Goal: Information Seeking & Learning: Compare options

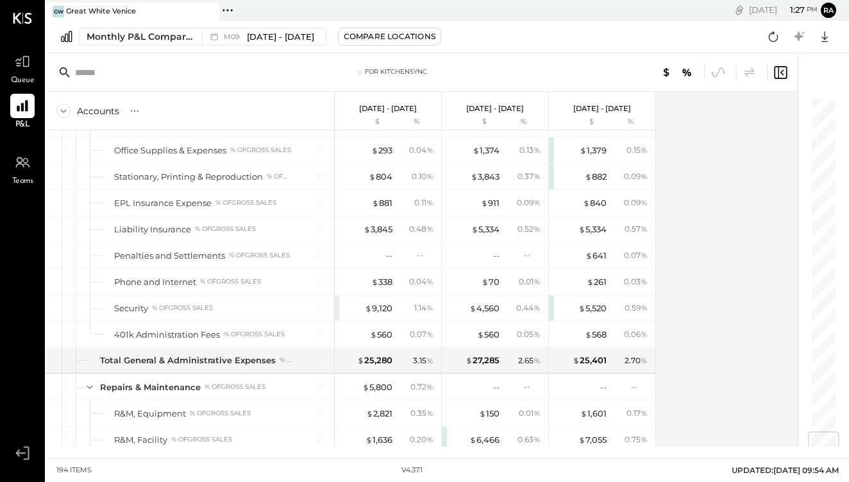
scroll to position [2863, 0]
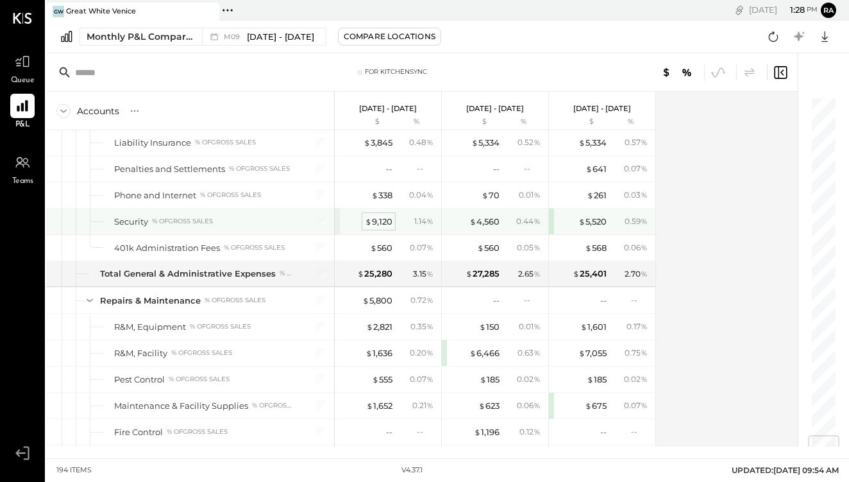
click at [384, 225] on div "$ 9,120" at bounding box center [379, 221] width 28 height 12
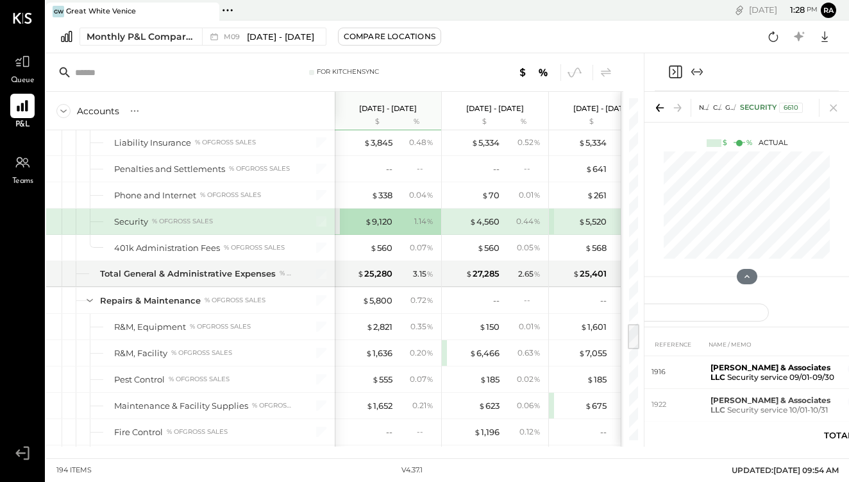
click at [696, 70] on icon "Expand panel (e)" at bounding box center [696, 71] width 15 height 15
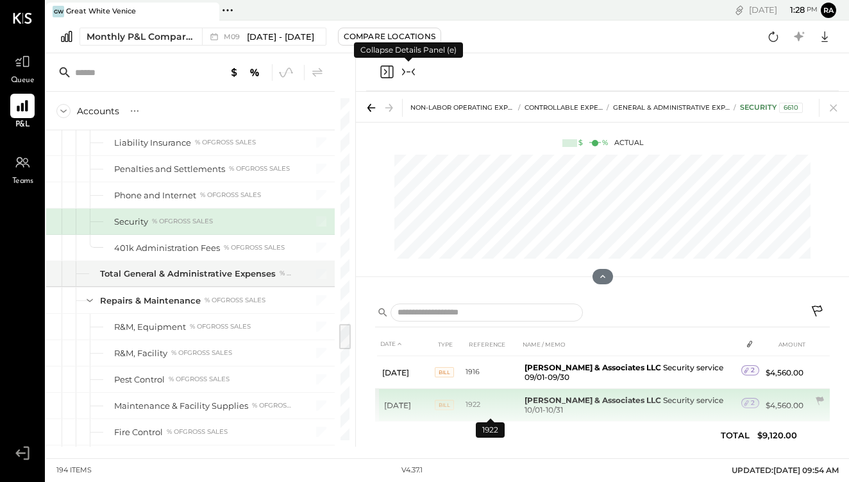
click at [495, 399] on td "1922" at bounding box center [493, 405] width 54 height 33
click at [496, 400] on td "1922" at bounding box center [493, 405] width 54 height 33
click at [571, 402] on b "[PERSON_NAME] & Associates LLC" at bounding box center [593, 400] width 137 height 10
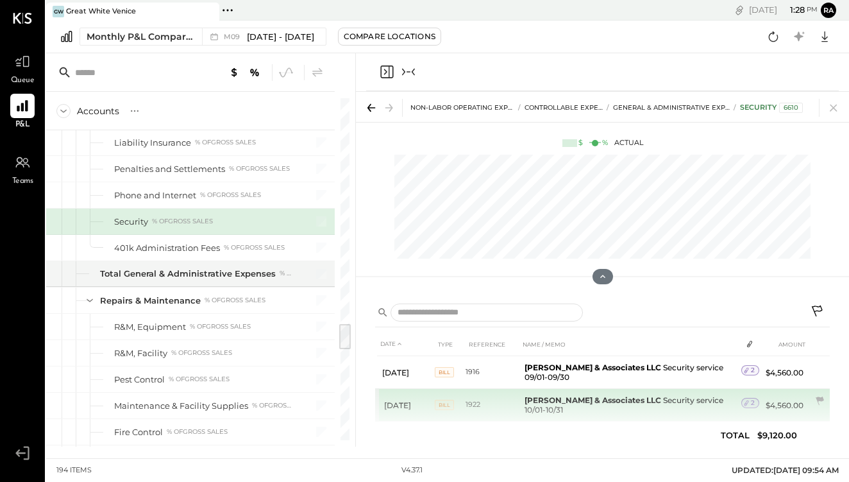
click at [469, 401] on td "1922" at bounding box center [493, 405] width 54 height 33
click at [745, 403] on icon at bounding box center [746, 402] width 9 height 9
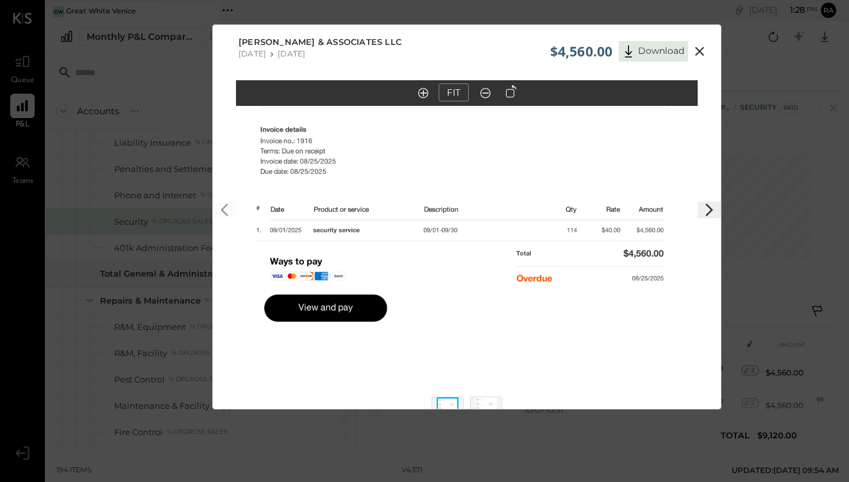
click at [698, 51] on icon at bounding box center [699, 51] width 9 height 9
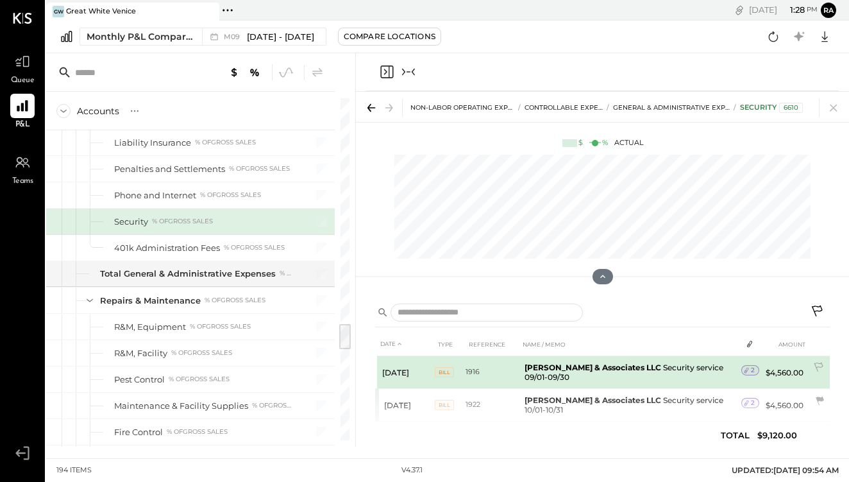
click at [745, 370] on icon at bounding box center [746, 370] width 9 height 9
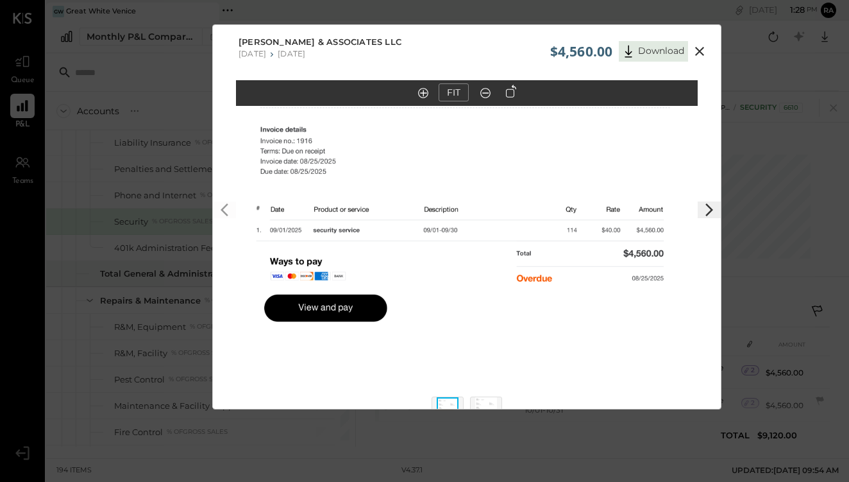
click at [695, 51] on icon at bounding box center [699, 51] width 15 height 15
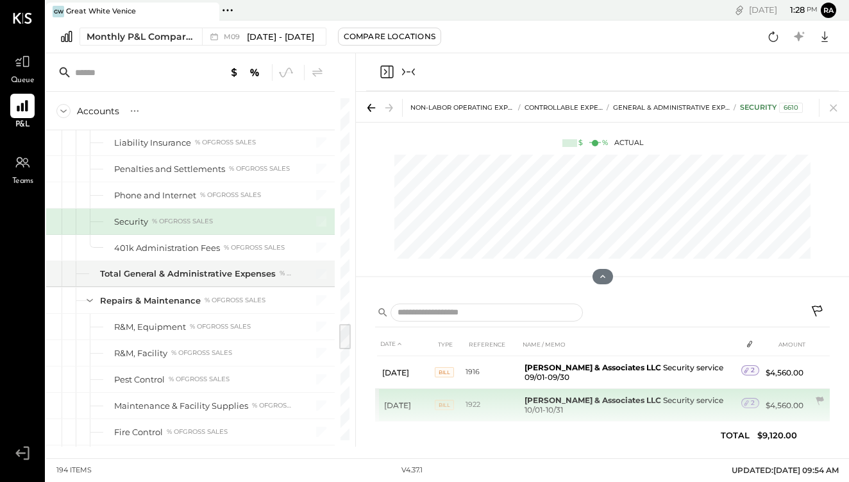
click at [752, 402] on span "2" at bounding box center [753, 402] width 4 height 9
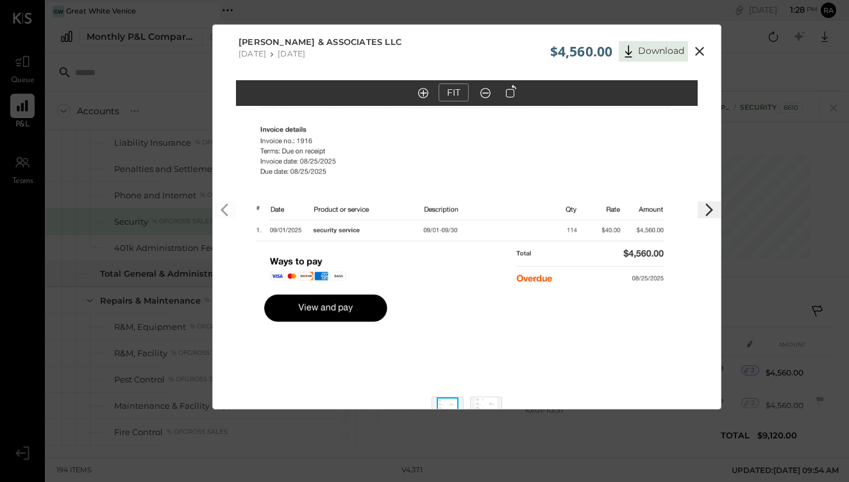
click at [701, 51] on icon at bounding box center [699, 51] width 15 height 15
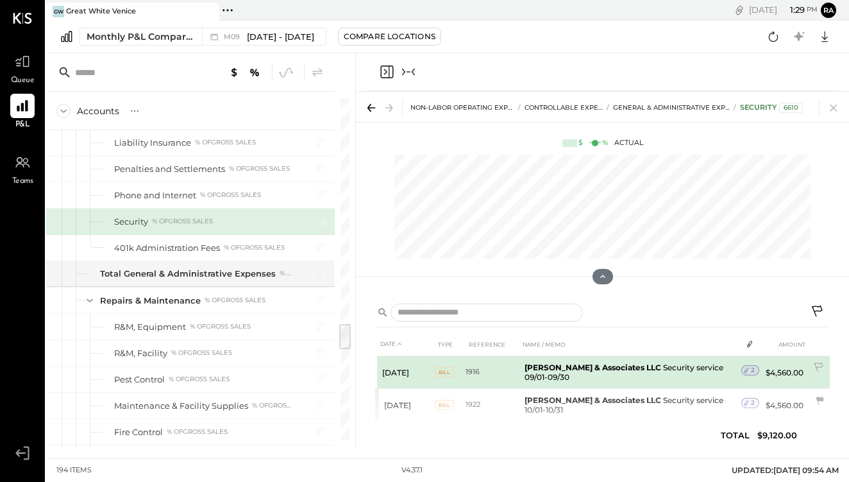
click at [754, 369] on div "2" at bounding box center [750, 370] width 18 height 10
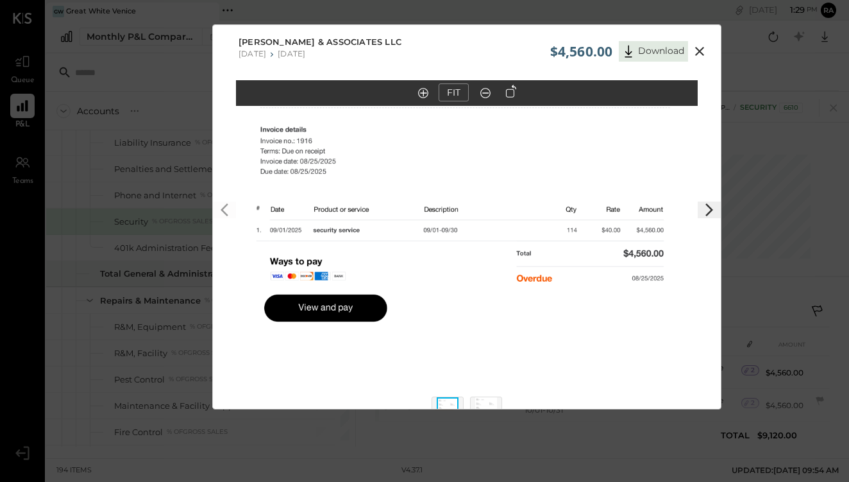
click at [697, 51] on icon at bounding box center [699, 51] width 9 height 9
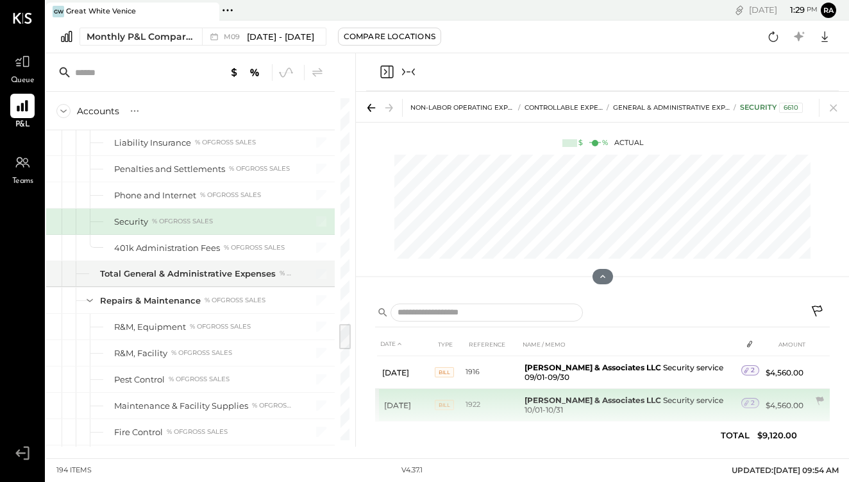
click at [478, 398] on td "1922" at bounding box center [493, 405] width 54 height 33
click at [755, 401] on div "2" at bounding box center [750, 403] width 18 height 10
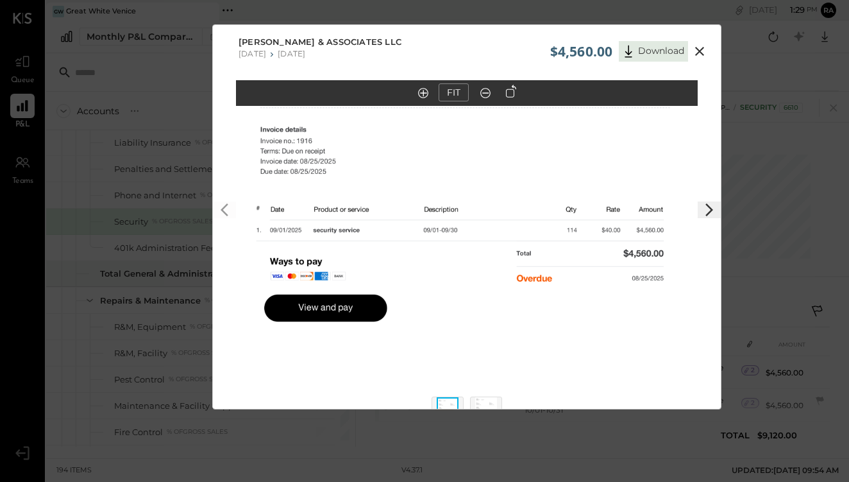
click at [696, 52] on icon at bounding box center [699, 51] width 15 height 15
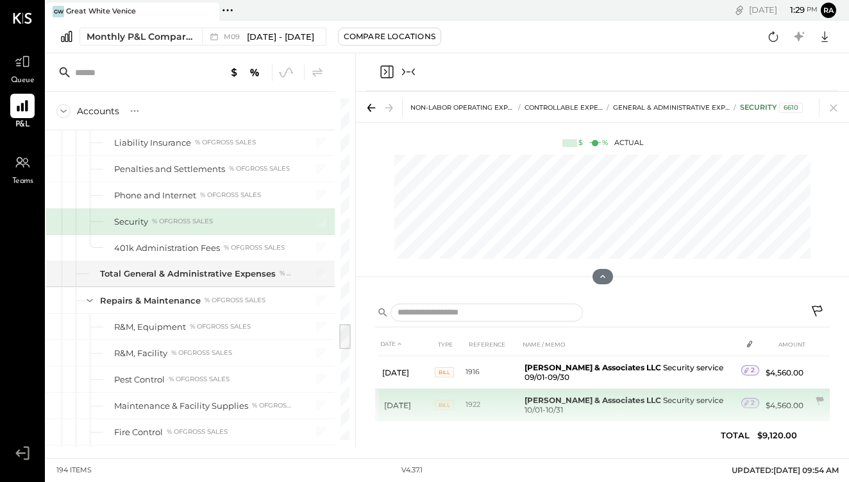
click at [752, 402] on span "2" at bounding box center [753, 402] width 4 height 9
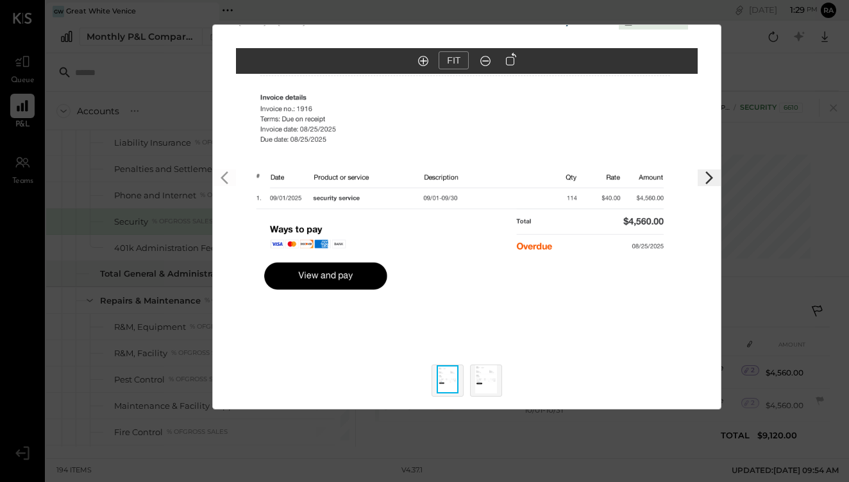
scroll to position [32, 0]
click at [489, 385] on img at bounding box center [486, 379] width 22 height 28
click at [438, 379] on img at bounding box center [448, 379] width 22 height 28
click at [490, 380] on img at bounding box center [486, 379] width 22 height 28
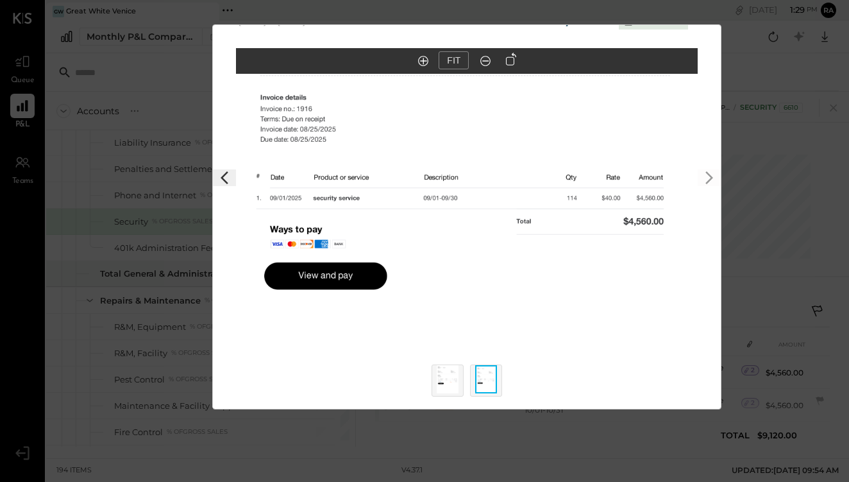
click at [446, 378] on img at bounding box center [448, 379] width 22 height 28
click at [758, 109] on div "$4,560.00 Download [PERSON_NAME] & Associates LLC [DATE] [DATE] FIT" at bounding box center [424, 241] width 849 height 482
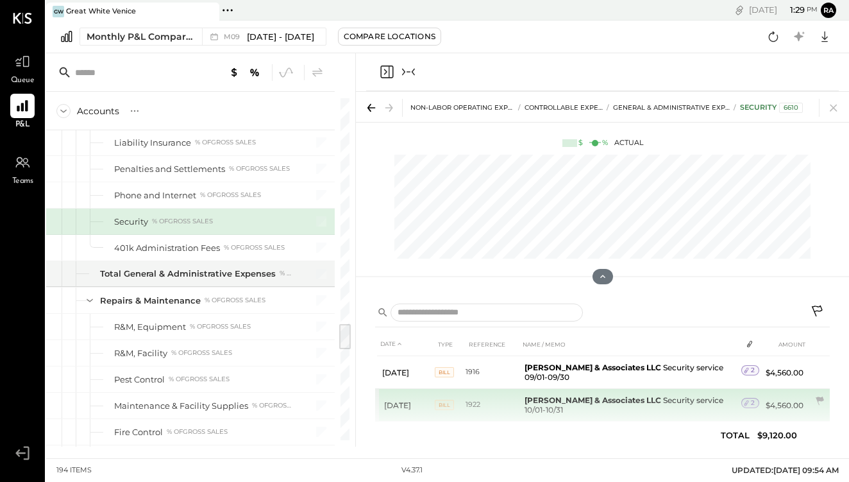
click at [749, 405] on icon at bounding box center [746, 402] width 9 height 9
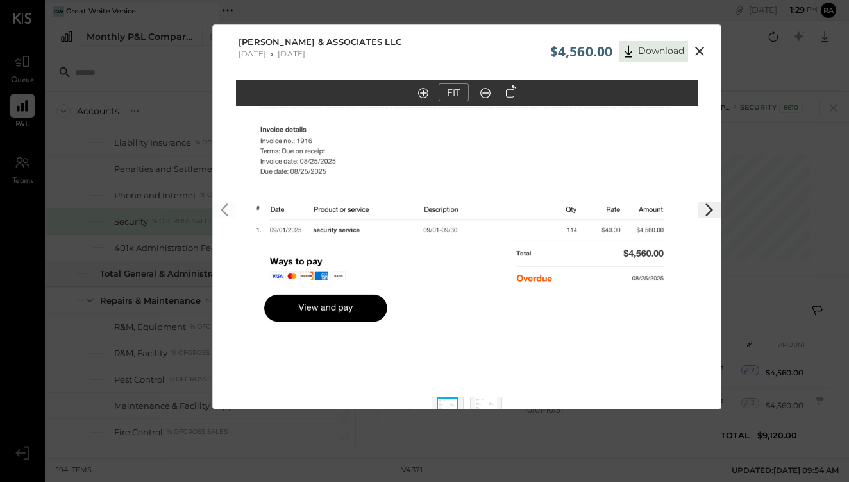
click at [709, 210] on polygon at bounding box center [710, 209] width 8 height 13
click at [699, 56] on icon at bounding box center [699, 51] width 15 height 15
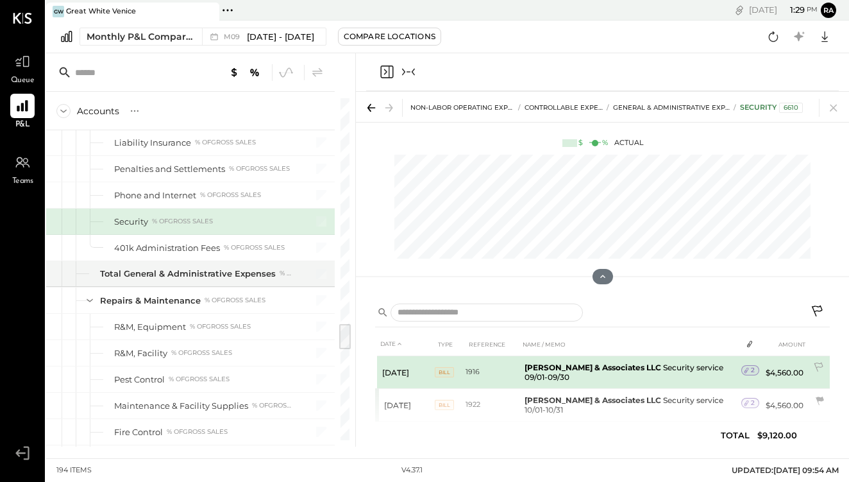
click at [746, 372] on icon at bounding box center [746, 370] width 9 height 9
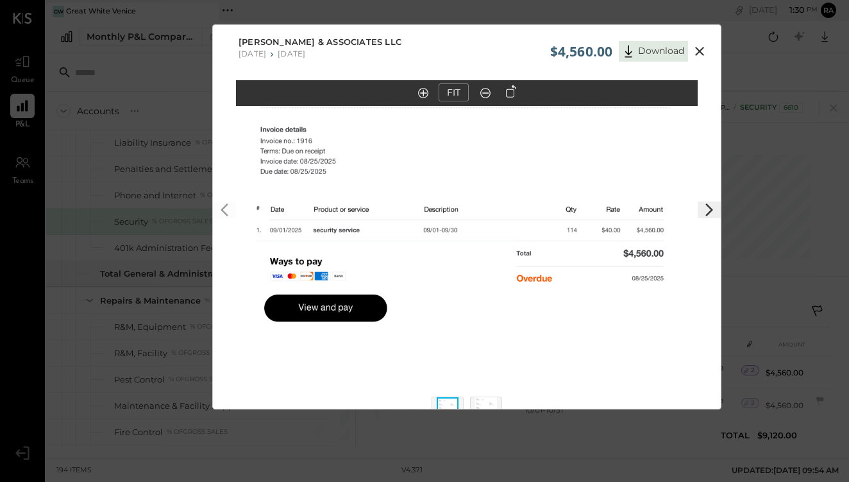
click at [696, 53] on icon at bounding box center [699, 51] width 15 height 15
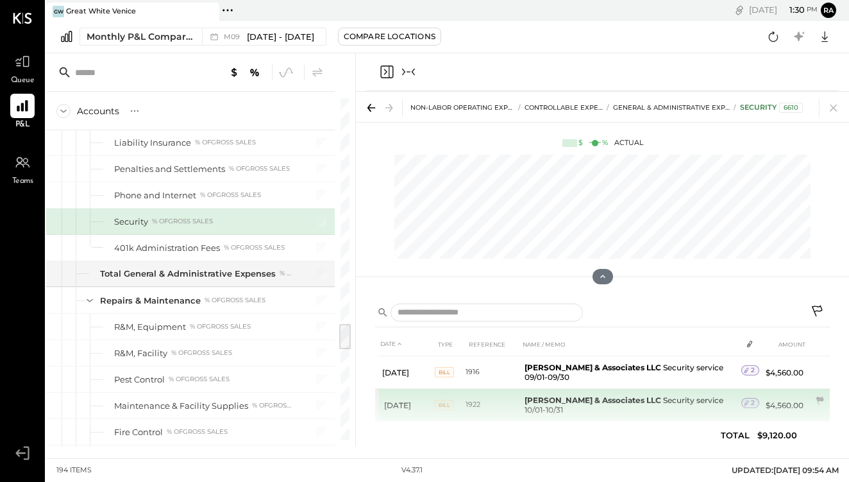
click at [756, 402] on div "2" at bounding box center [750, 403] width 18 height 10
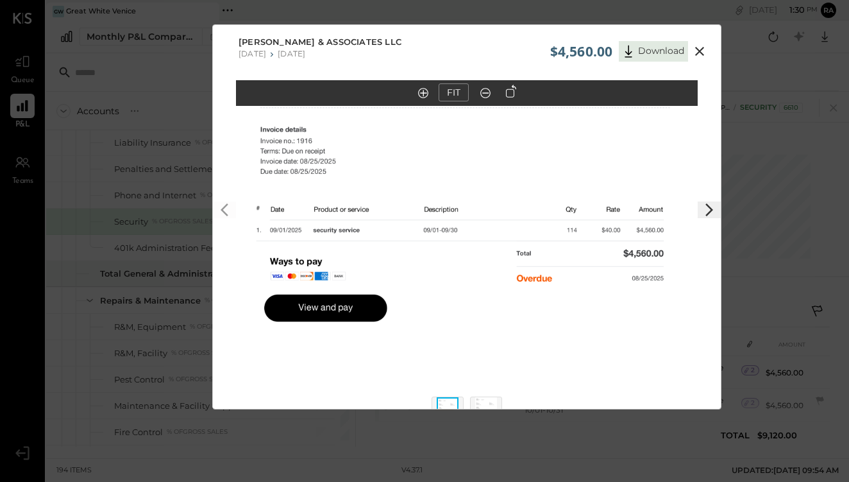
click at [698, 48] on icon at bounding box center [699, 51] width 15 height 15
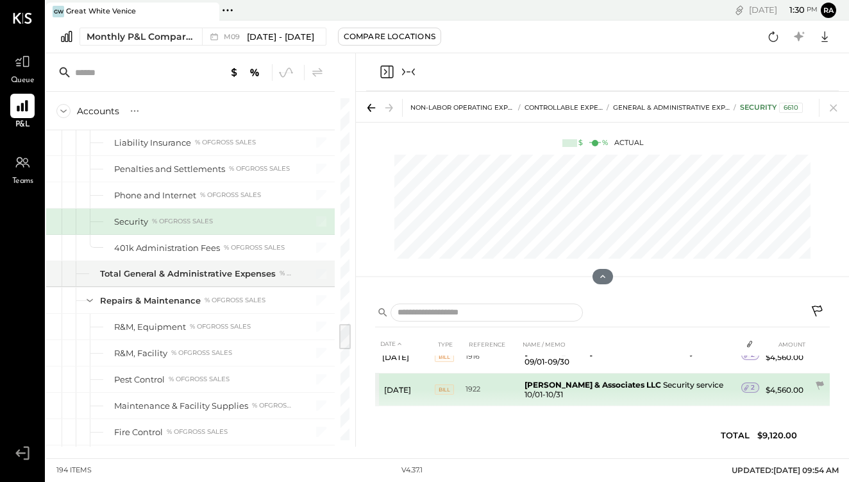
scroll to position [14, 0]
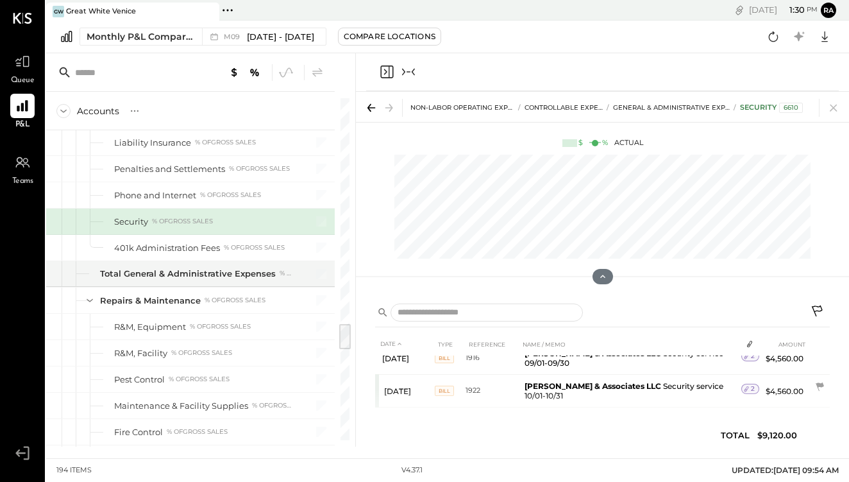
click at [813, 310] on icon at bounding box center [818, 312] width 15 height 15
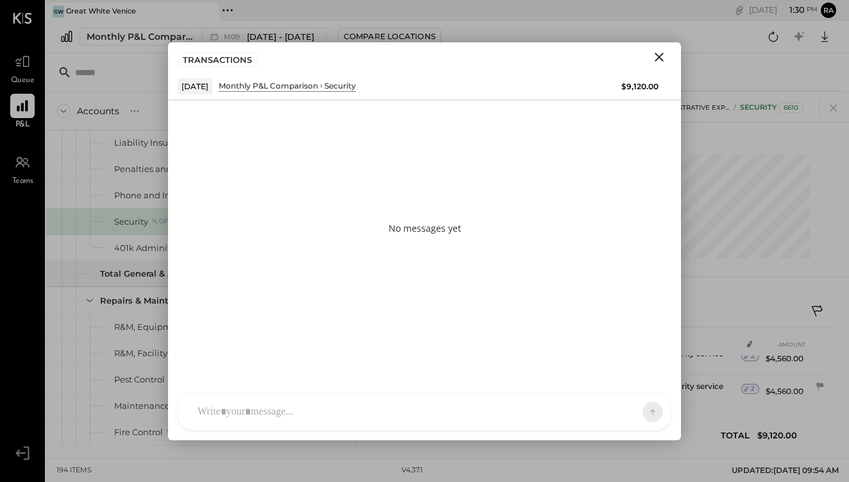
click at [489, 409] on div at bounding box center [413, 412] width 444 height 28
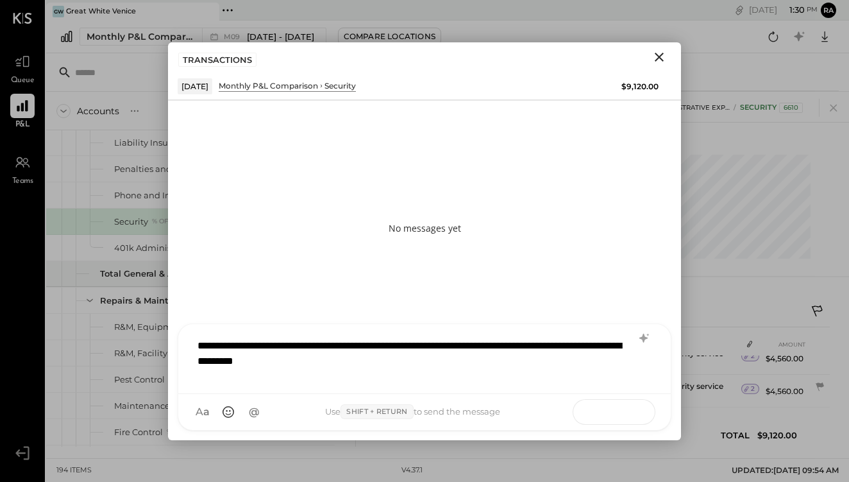
click at [623, 411] on icon at bounding box center [628, 411] width 13 height 13
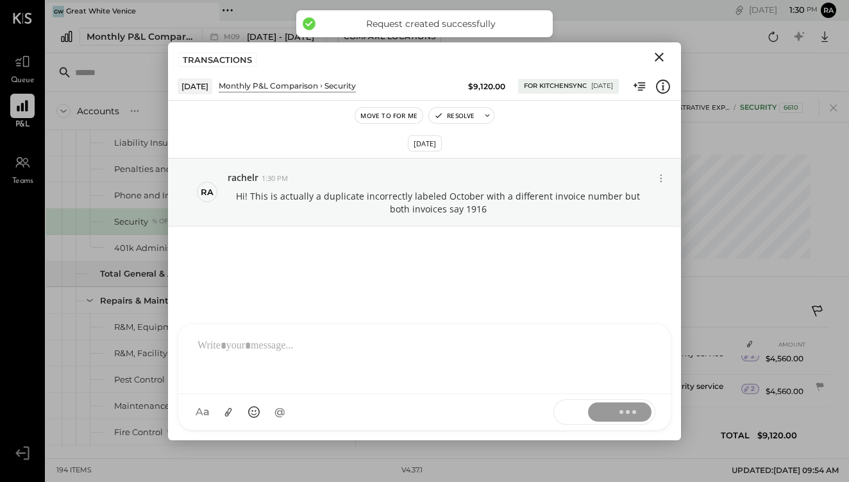
click at [664, 58] on icon "Close" at bounding box center [659, 56] width 15 height 15
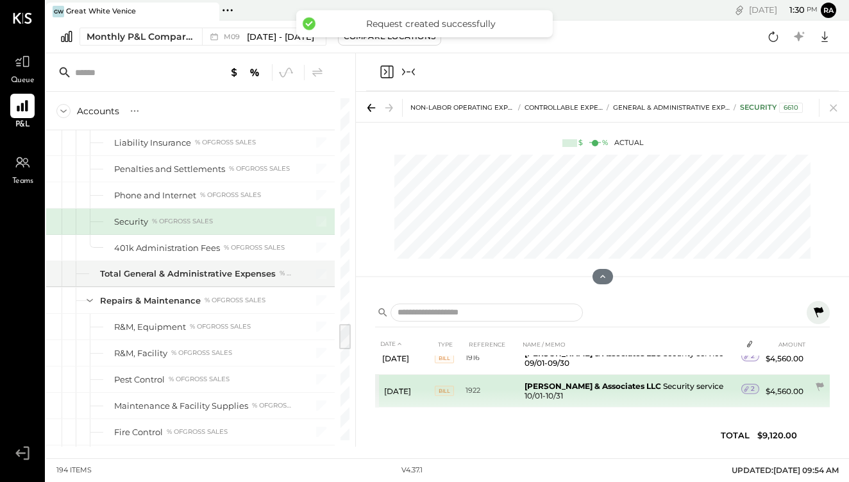
scroll to position [0, 0]
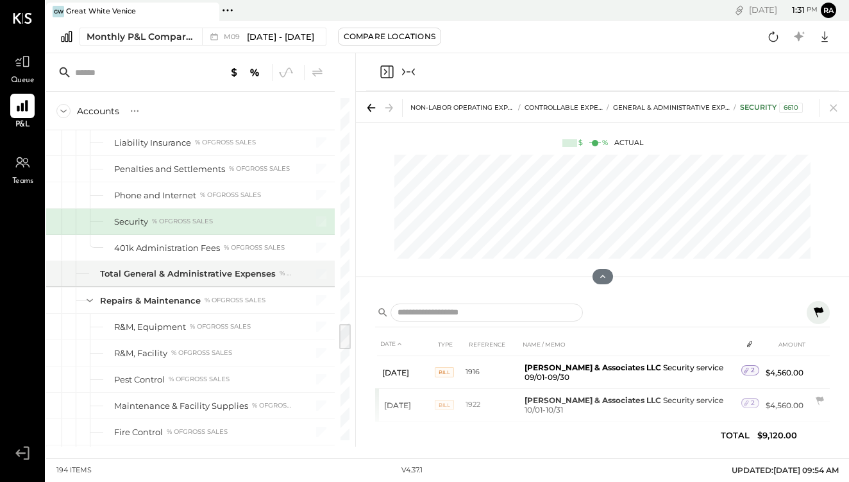
click at [16, 78] on span "Queue" at bounding box center [23, 81] width 24 height 12
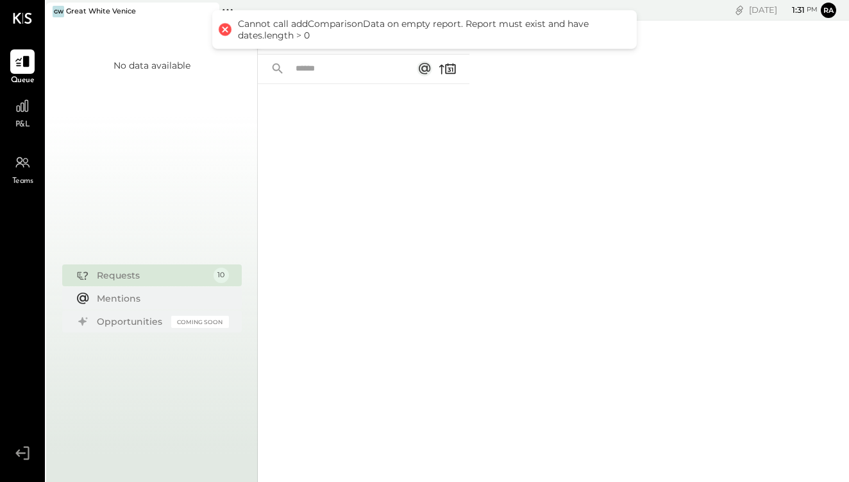
click at [224, 31] on div at bounding box center [225, 30] width 18 height 18
click at [343, 158] on div at bounding box center [364, 265] width 212 height 363
click at [334, 51] on div "For Me For KS Closed" at bounding box center [364, 38] width 212 height 34
click at [355, 78] on input "text" at bounding box center [346, 68] width 116 height 21
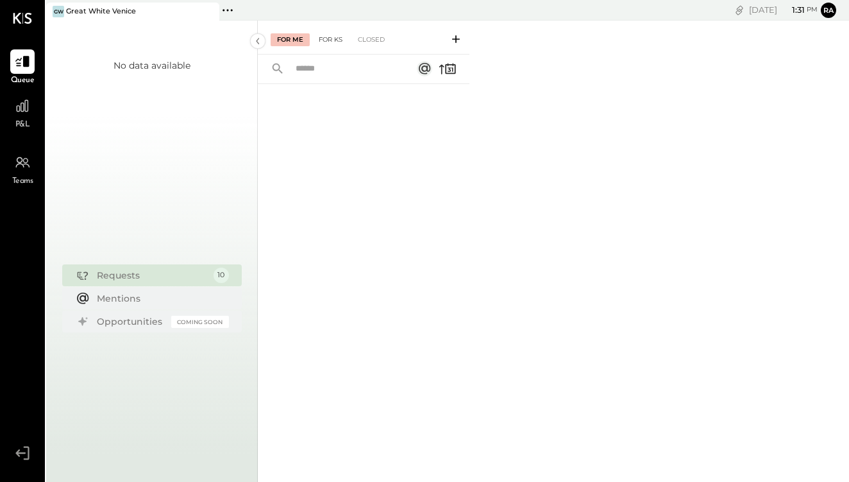
click at [335, 36] on div "For KS" at bounding box center [330, 39] width 37 height 13
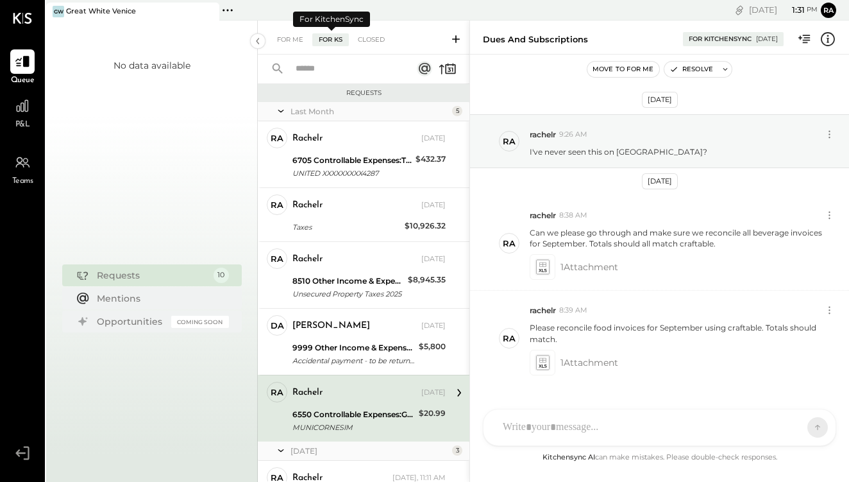
scroll to position [125, 0]
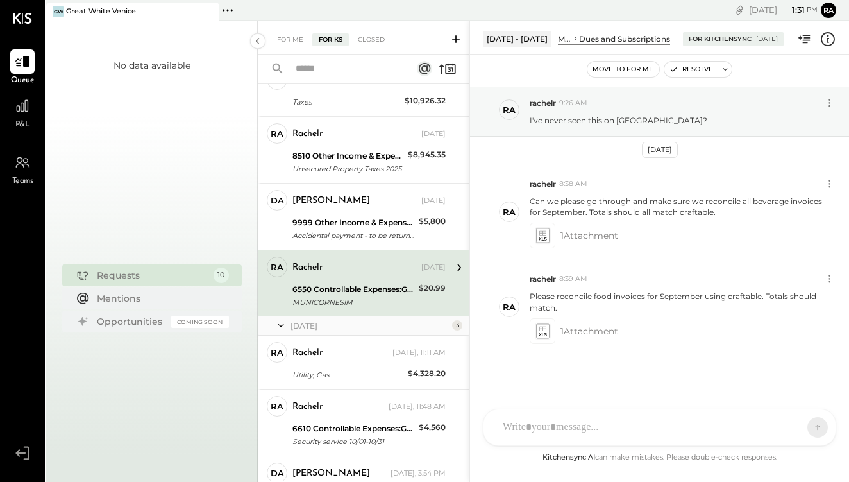
click at [540, 433] on div "R rachelr DA [PERSON_NAME] S samt S samc J jess T [PERSON_NAME] NB [PERSON_NAME…" at bounding box center [659, 427] width 353 height 37
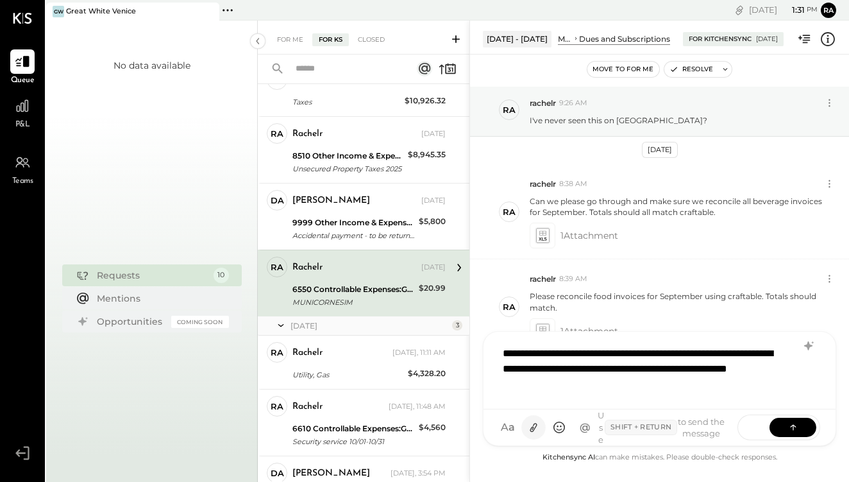
click at [536, 425] on icon at bounding box center [533, 427] width 13 height 13
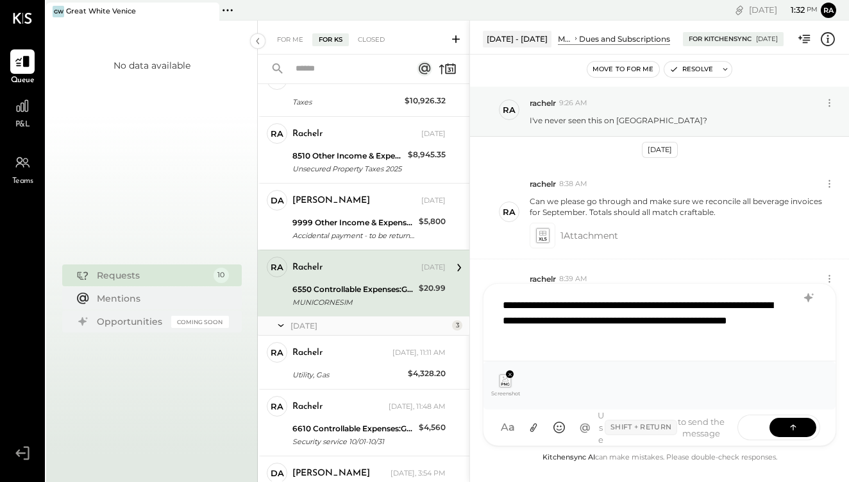
click at [499, 385] on icon at bounding box center [505, 380] width 14 height 19
click at [509, 373] on icon at bounding box center [510, 374] width 6 height 6
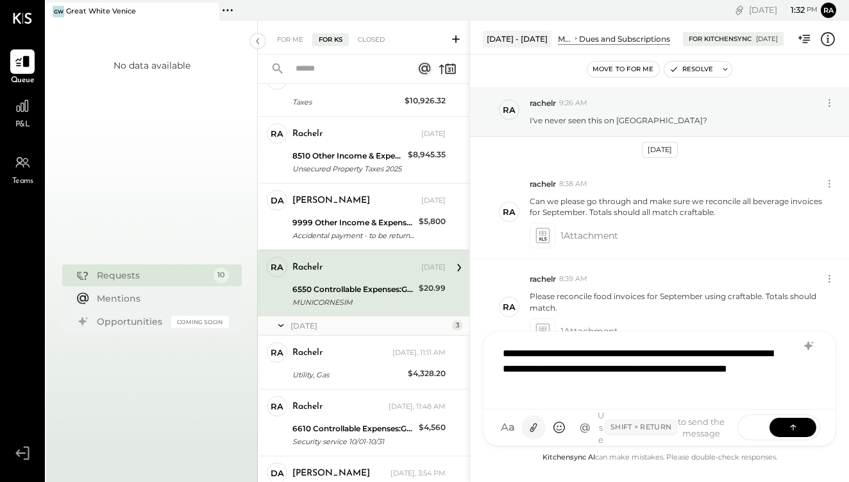
click at [533, 432] on icon at bounding box center [533, 427] width 7 height 9
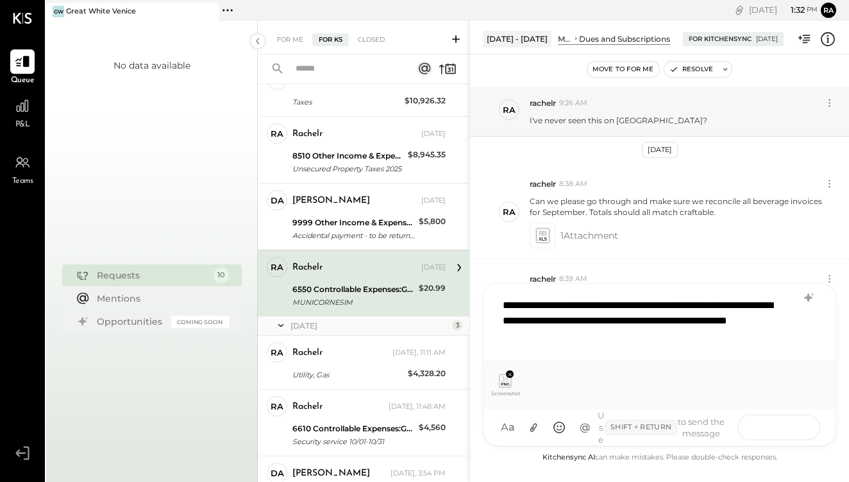
click at [801, 425] on button at bounding box center [793, 426] width 47 height 19
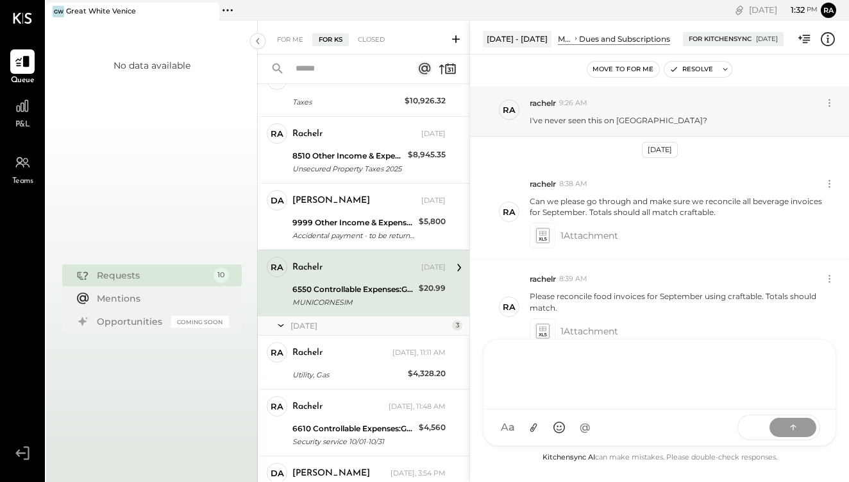
scroll to position [154, 0]
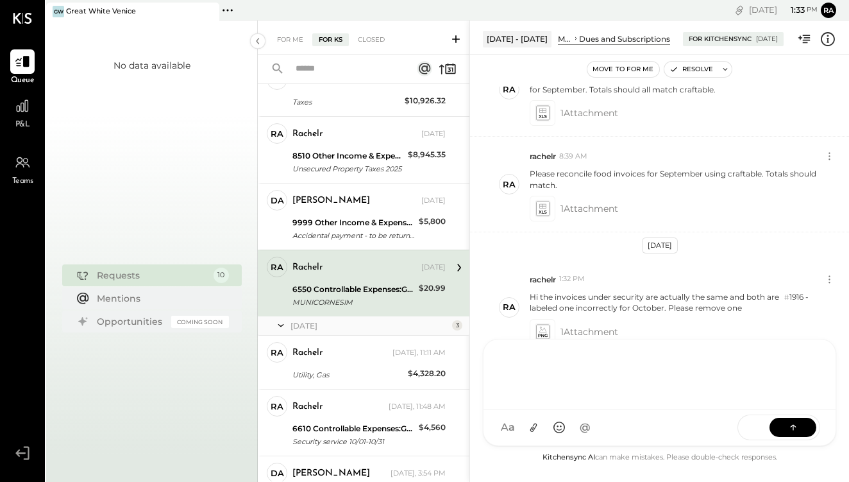
click at [187, 181] on div "No data available" at bounding box center [152, 152] width 77 height 186
click at [23, 111] on icon at bounding box center [22, 105] width 17 height 17
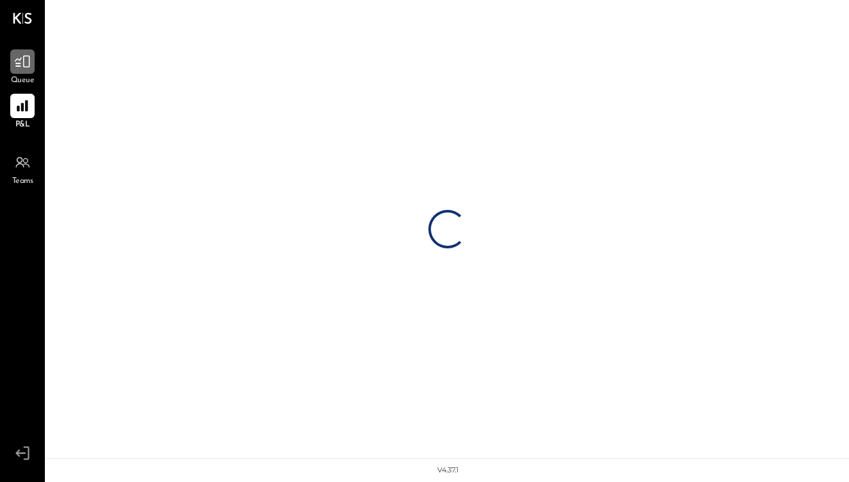
click at [26, 73] on div at bounding box center [22, 61] width 24 height 24
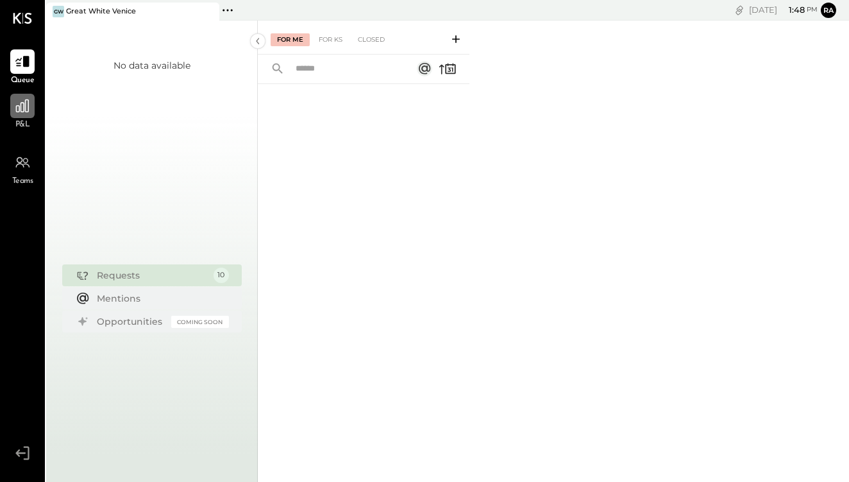
click at [26, 116] on div at bounding box center [22, 106] width 24 height 24
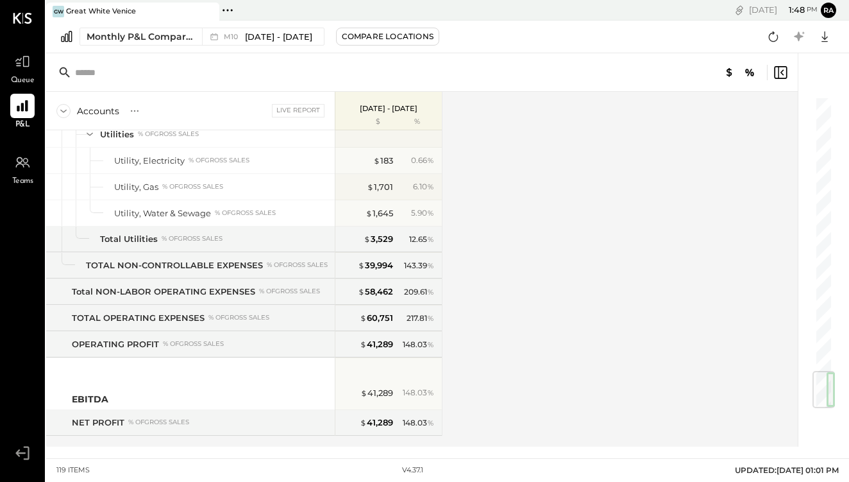
scroll to position [2341, 0]
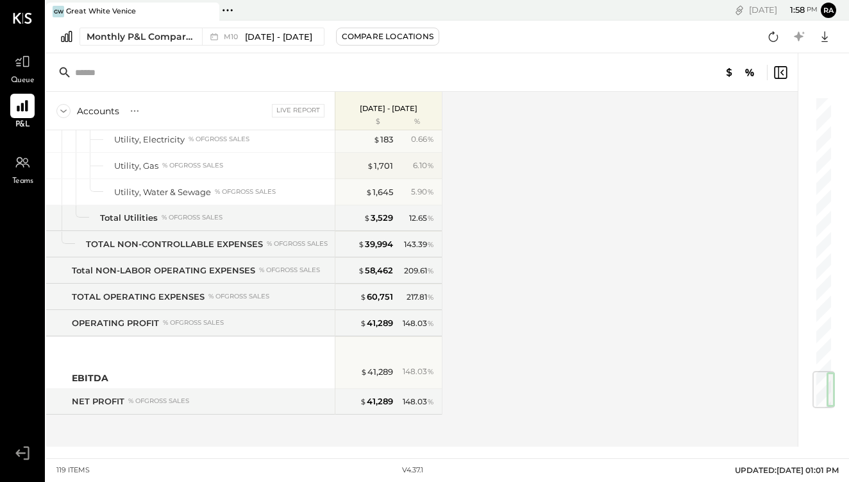
click at [520, 273] on div "Accounts S % GL Live Report Oct 1 - 31, 2025 $ % SALES Sales, Food % of GROSS S…" at bounding box center [423, 269] width 754 height 355
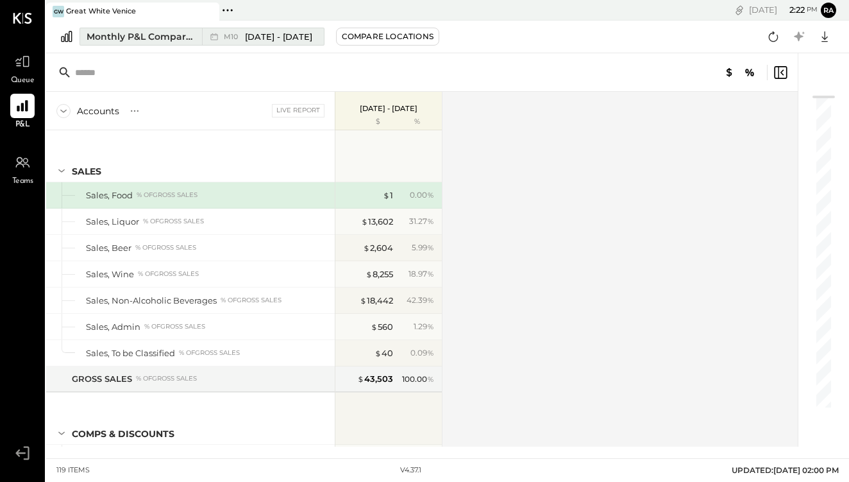
click at [272, 40] on span "Oct 1 - 31, 2025" at bounding box center [278, 37] width 67 height 12
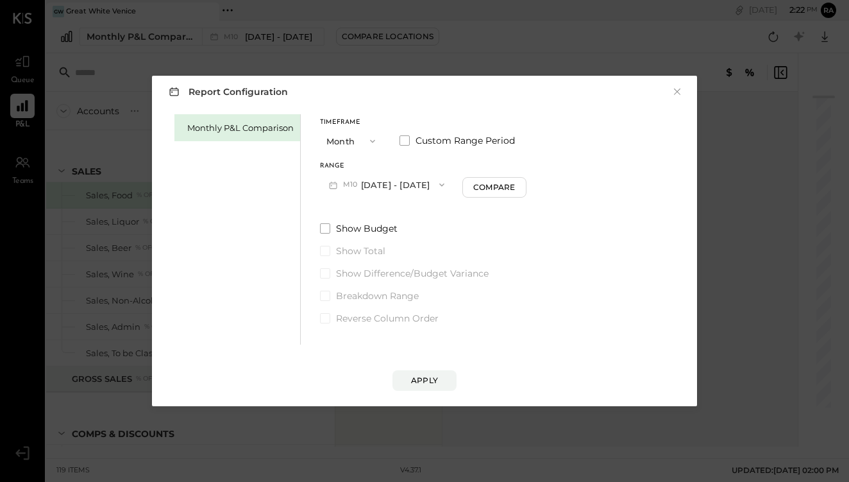
click at [378, 187] on button "M10 Oct 1 - 31, 2025" at bounding box center [386, 185] width 133 height 24
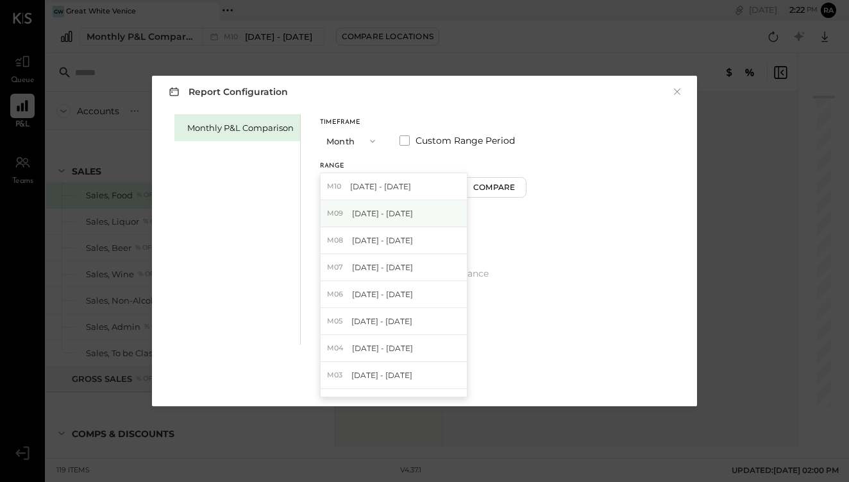
click at [384, 214] on span "[DATE] - [DATE]" at bounding box center [382, 213] width 61 height 11
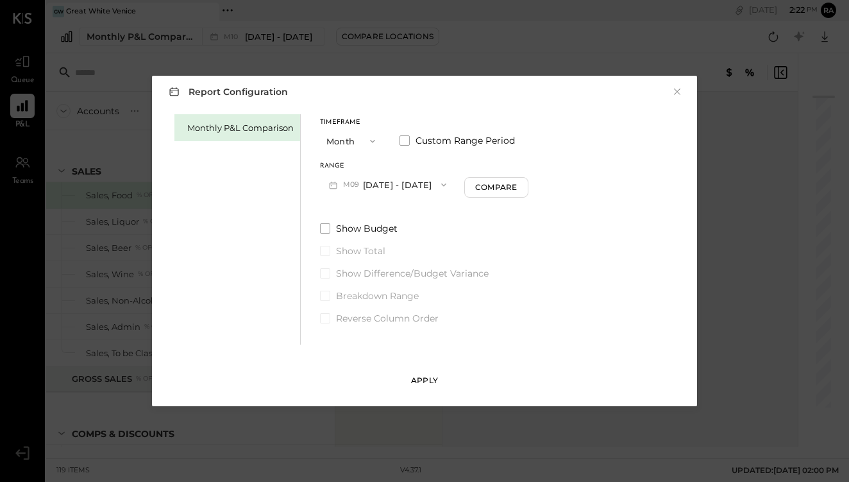
click at [428, 385] on div "Apply" at bounding box center [424, 380] width 27 height 11
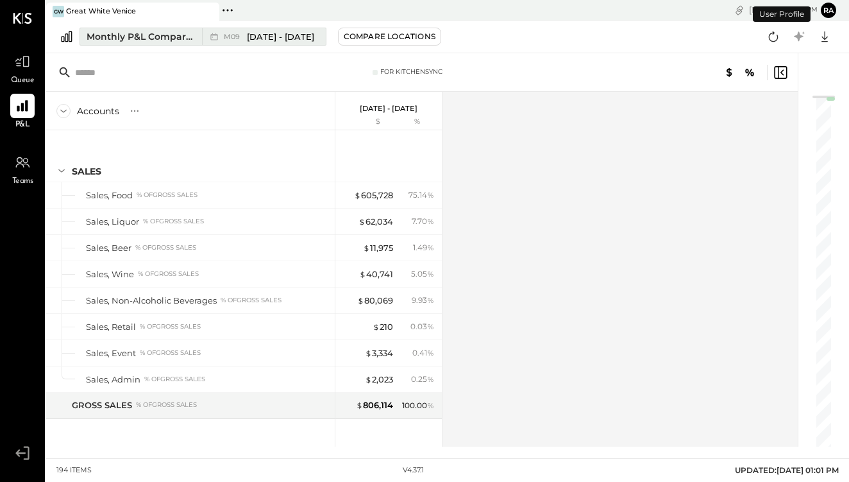
click at [305, 44] on div "M09 Sep 1 - 30, 2025" at bounding box center [260, 36] width 117 height 17
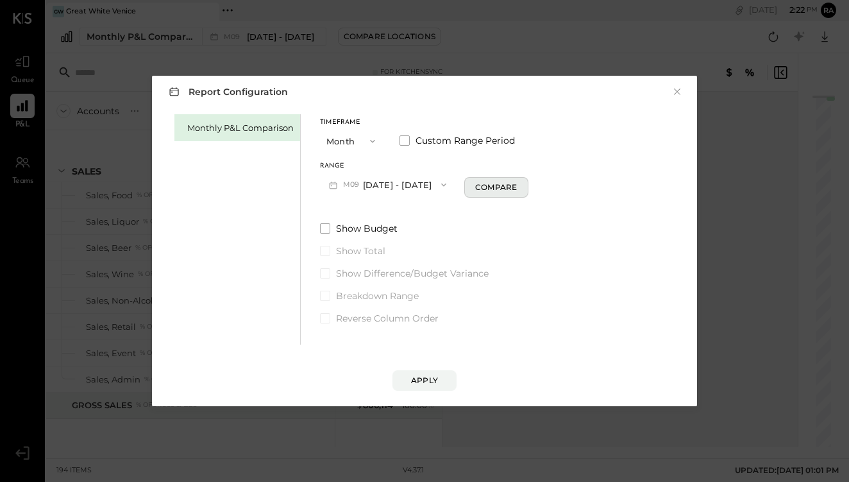
click at [500, 185] on div "Compare" at bounding box center [496, 186] width 42 height 11
click at [432, 381] on div "Apply" at bounding box center [424, 380] width 27 height 11
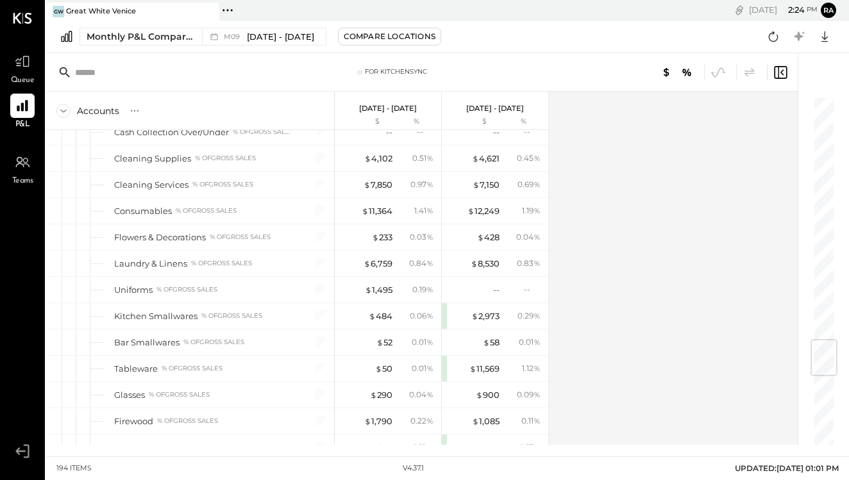
scroll to position [2061, 0]
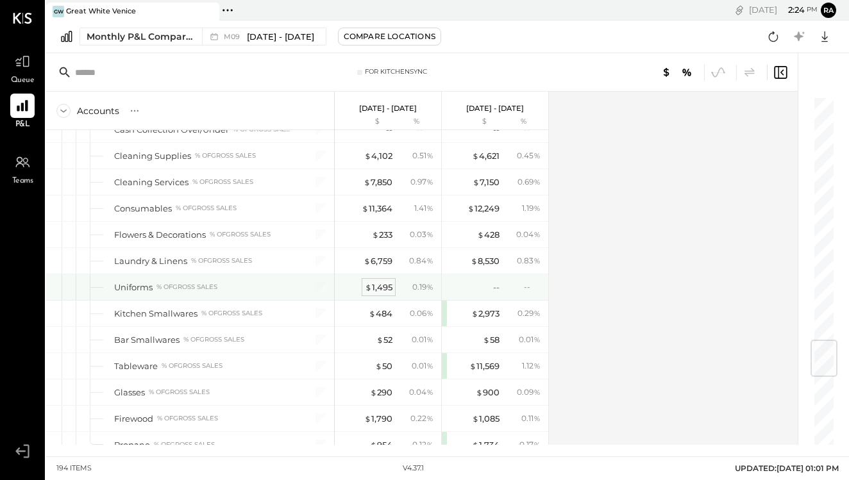
click at [385, 287] on div "$ 1,495" at bounding box center [379, 288] width 28 height 12
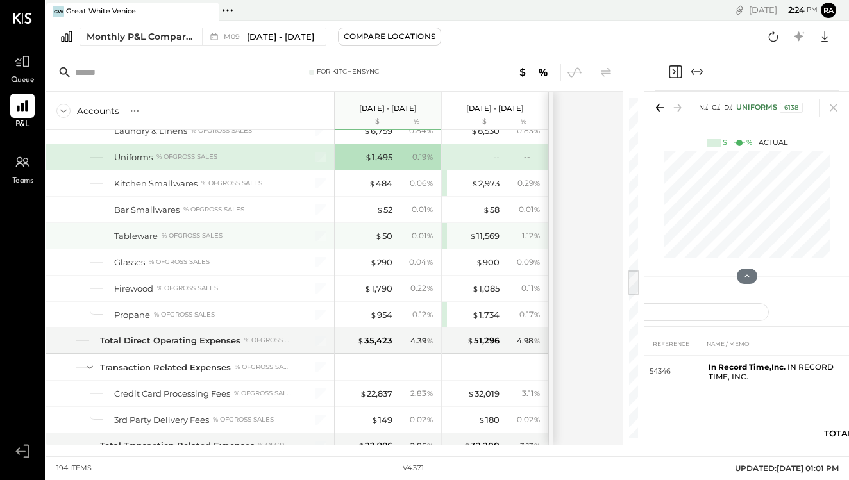
scroll to position [2202, 0]
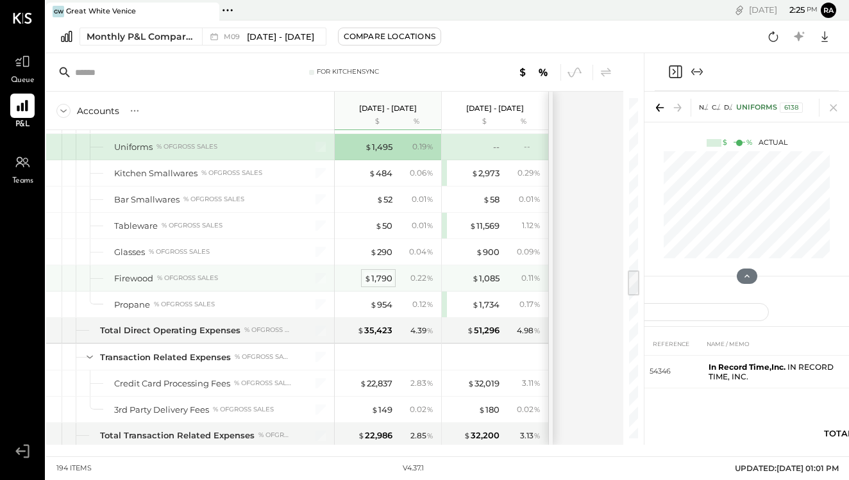
click at [378, 279] on div "$ 1,790" at bounding box center [378, 279] width 28 height 12
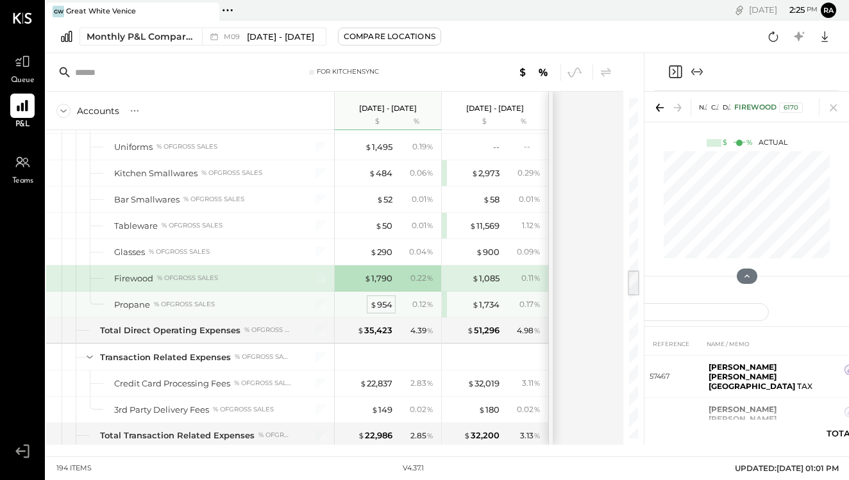
click at [384, 301] on div "$ 954" at bounding box center [381, 305] width 22 height 12
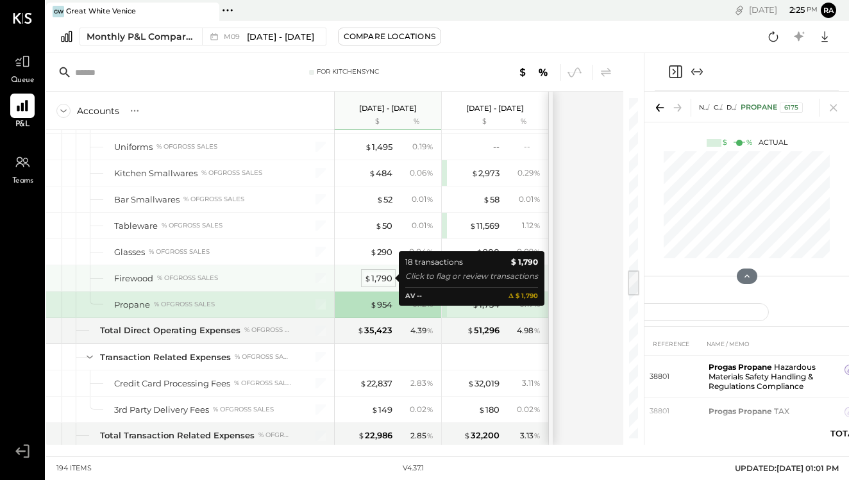
click at [384, 274] on div "$ 1,790" at bounding box center [378, 279] width 28 height 12
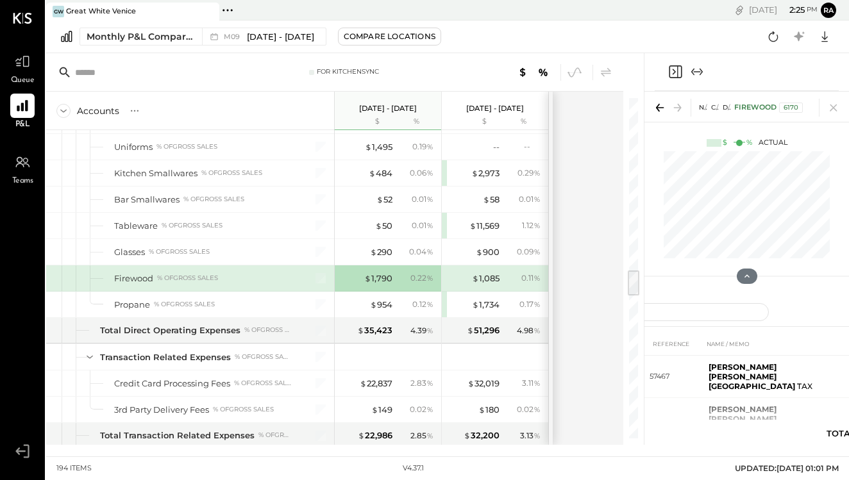
click at [697, 74] on icon "Expand panel (e)" at bounding box center [696, 71] width 15 height 15
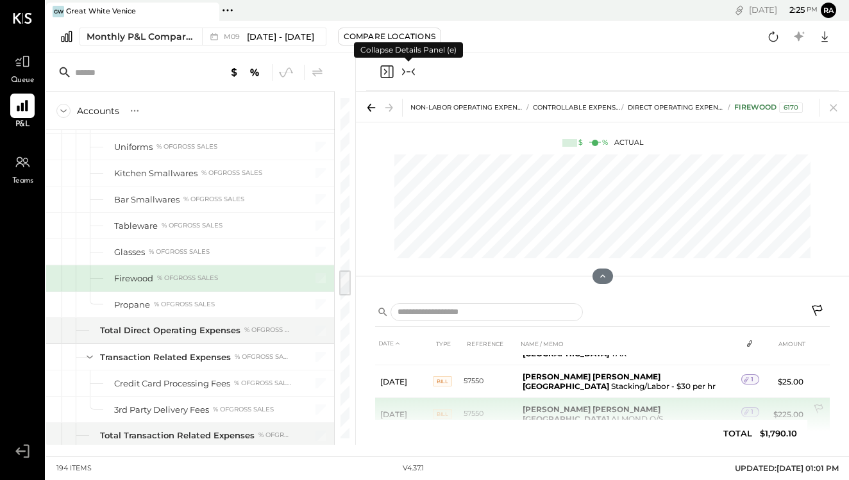
scroll to position [319, 0]
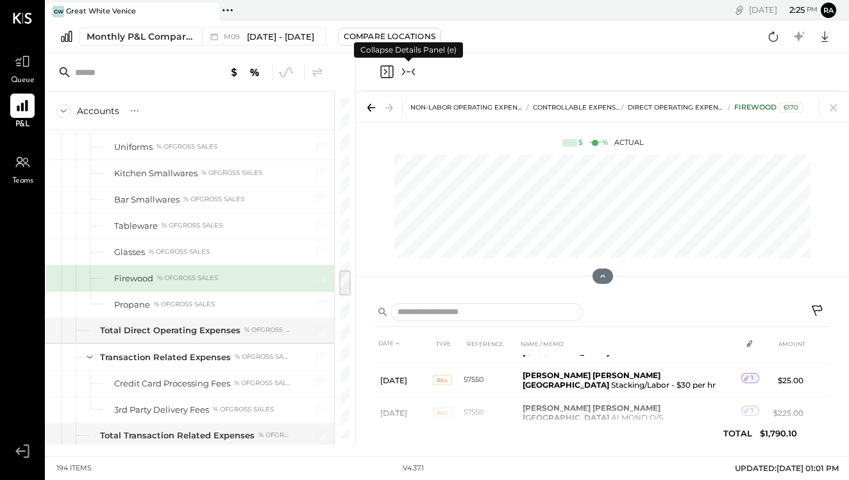
click at [743, 439] on icon at bounding box center [746, 443] width 9 height 9
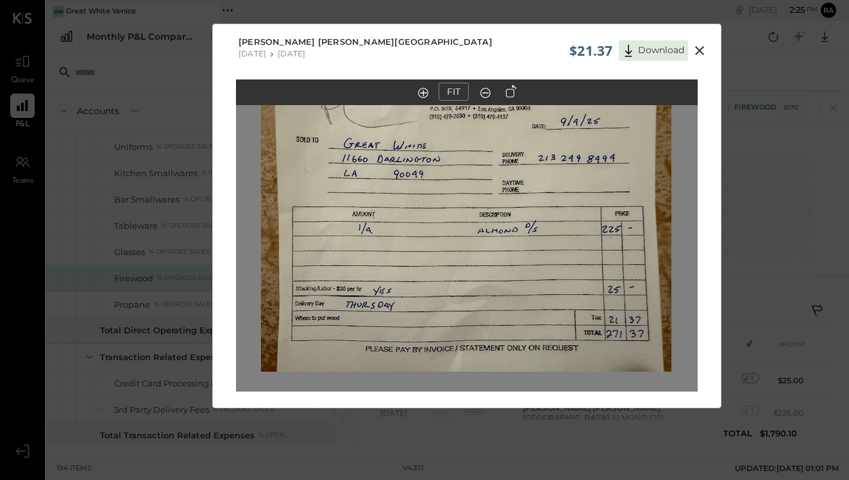
click at [697, 51] on icon at bounding box center [699, 50] width 15 height 15
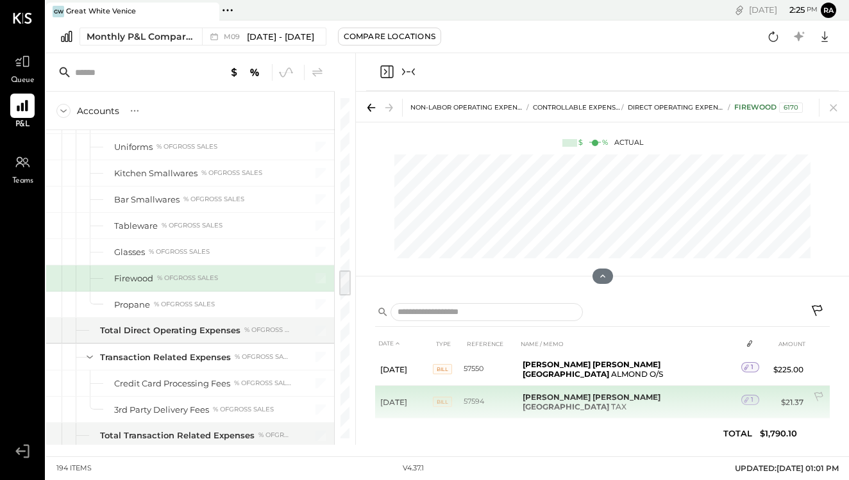
scroll to position [367, 0]
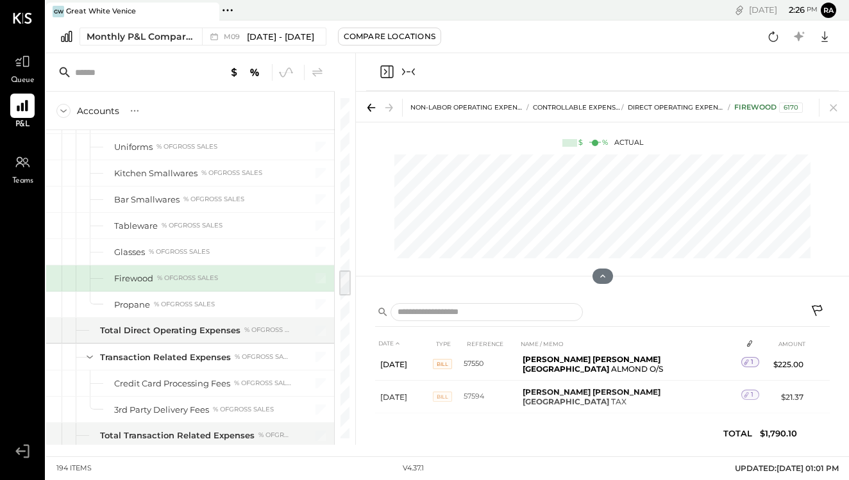
click at [814, 452] on icon at bounding box center [819, 458] width 13 height 13
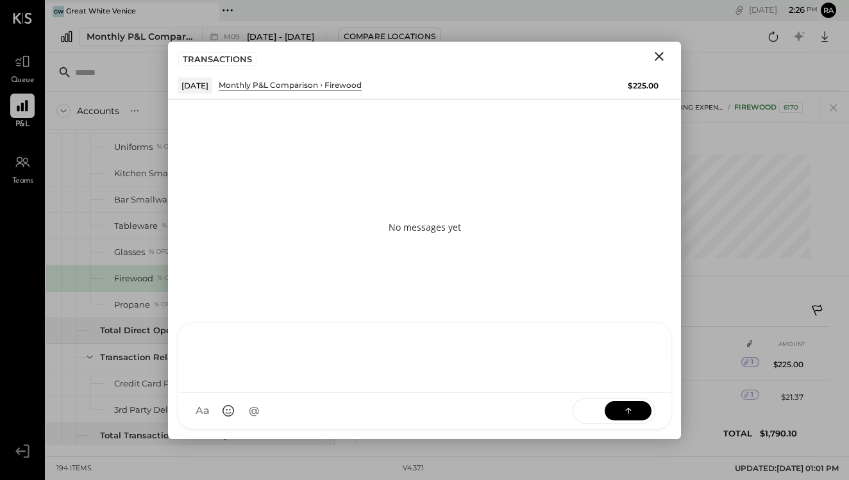
click at [608, 382] on div at bounding box center [424, 356] width 467 height 51
click at [637, 419] on button at bounding box center [628, 410] width 47 height 19
click at [661, 58] on icon "Close" at bounding box center [659, 56] width 15 height 15
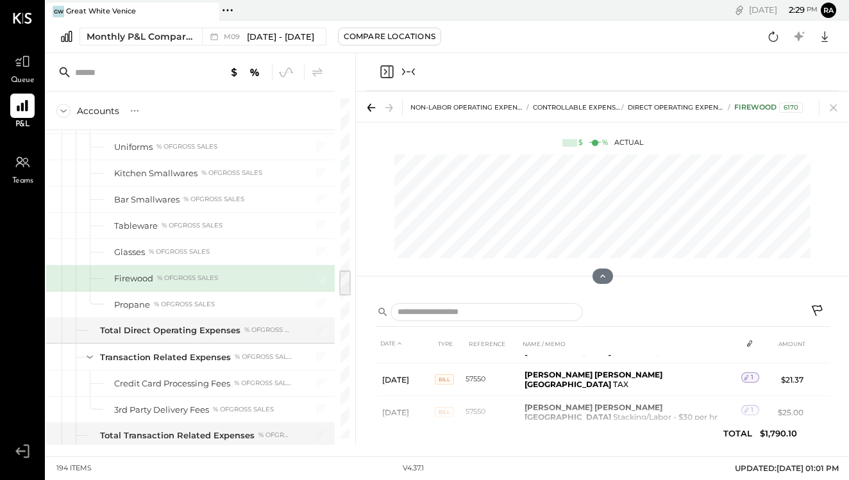
scroll to position [275, 0]
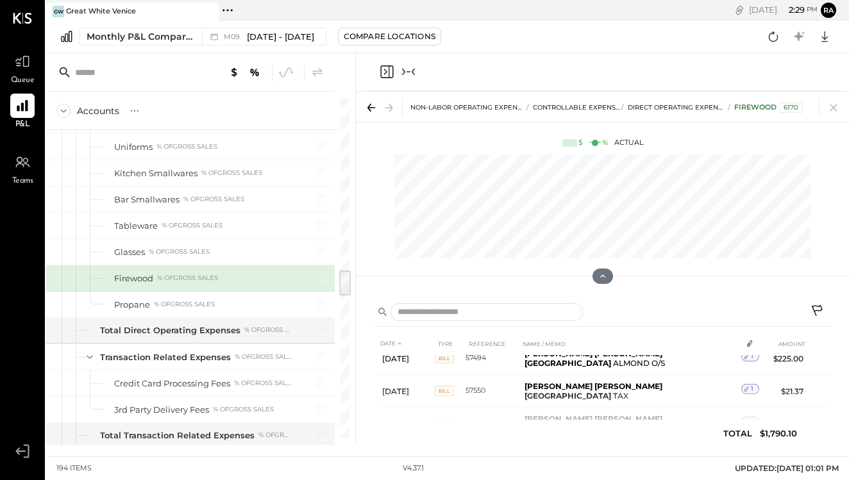
click at [746, 450] on icon at bounding box center [746, 454] width 9 height 9
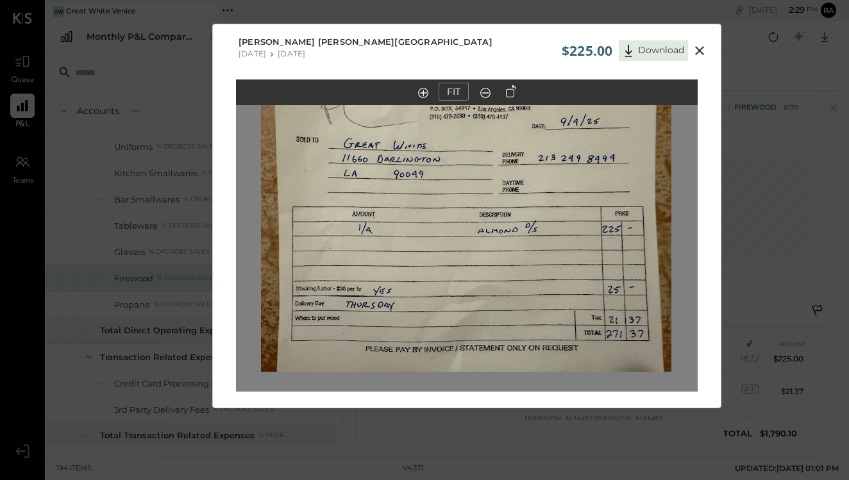
click at [700, 50] on icon at bounding box center [699, 50] width 9 height 9
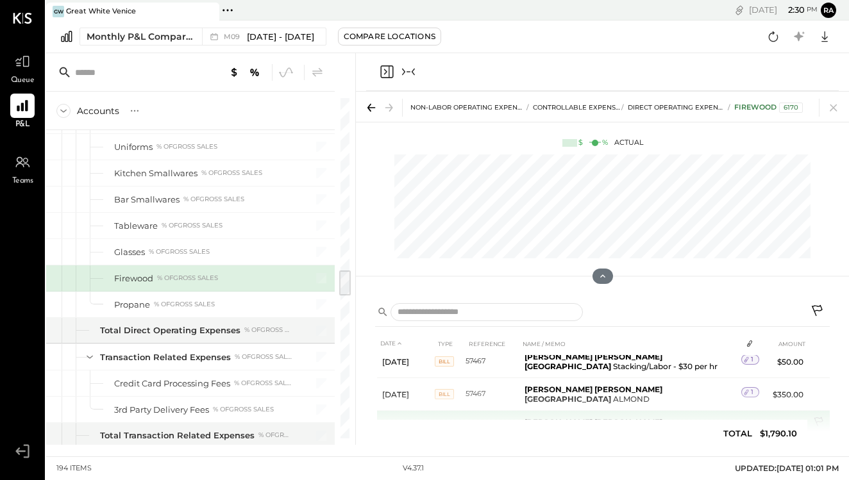
scroll to position [42, 0]
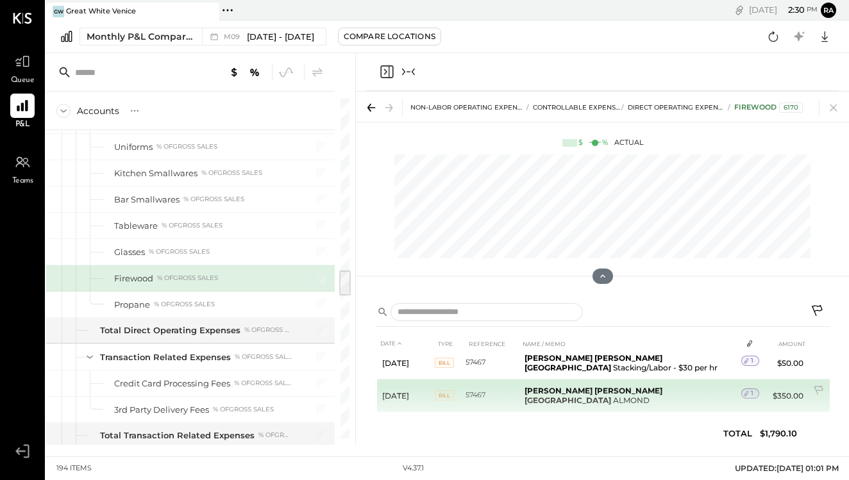
click at [753, 389] on div "1" at bounding box center [750, 394] width 18 height 10
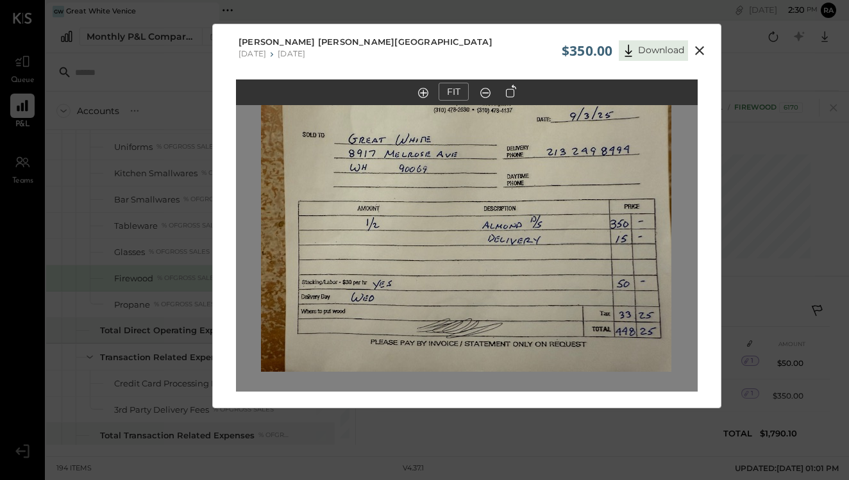
click at [696, 52] on icon at bounding box center [699, 50] width 15 height 15
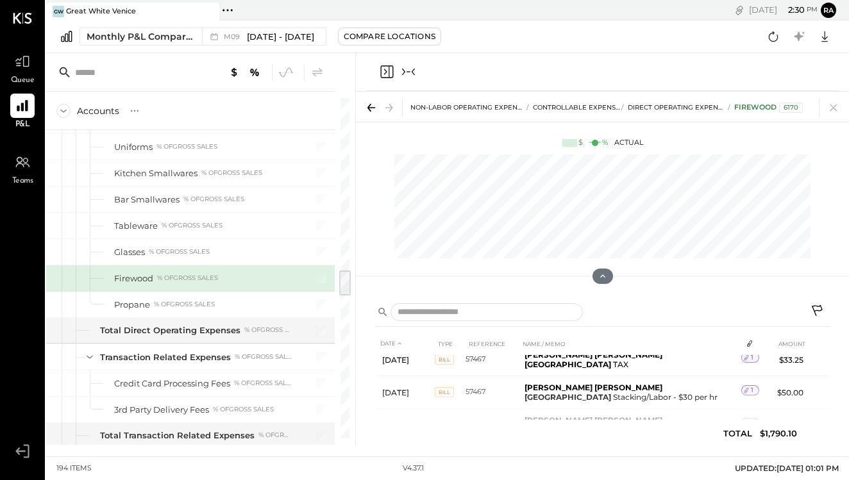
scroll to position [7, 0]
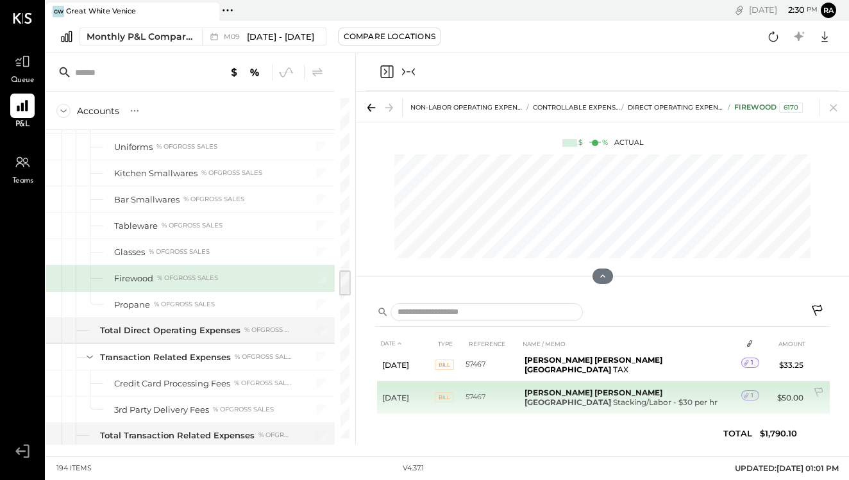
click at [744, 391] on icon at bounding box center [746, 395] width 9 height 9
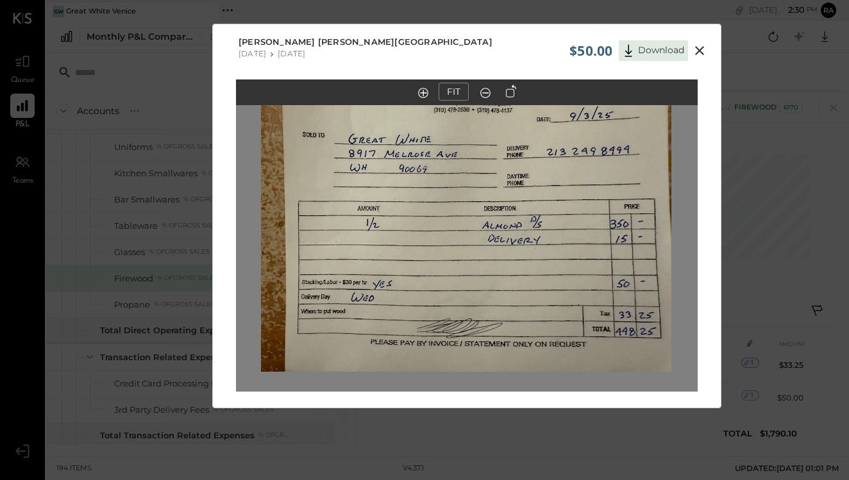
click at [700, 55] on icon at bounding box center [699, 50] width 15 height 15
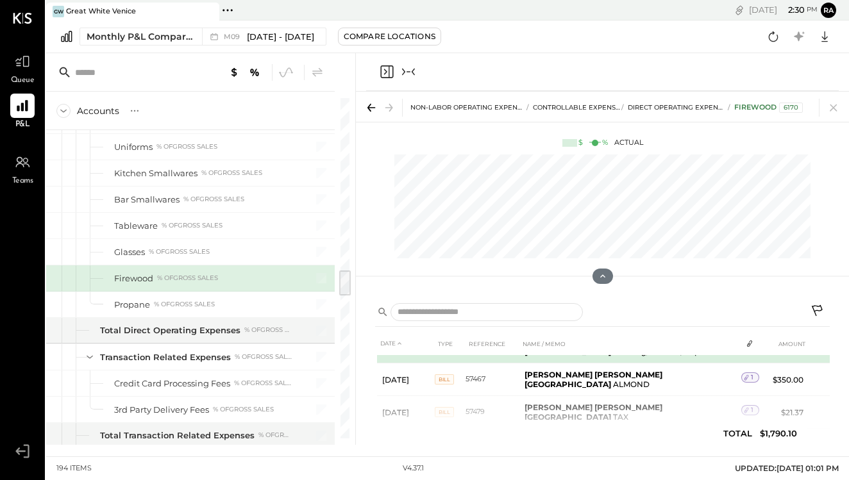
scroll to position [58, 0]
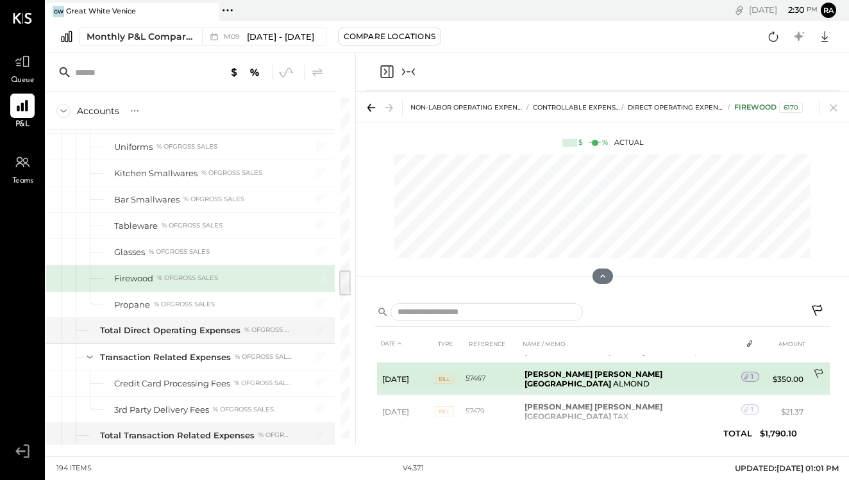
click at [816, 369] on icon at bounding box center [819, 375] width 13 height 13
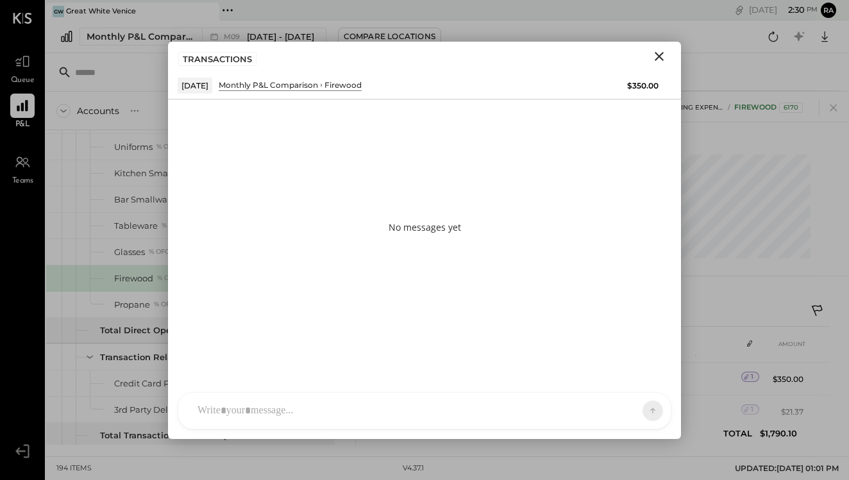
click at [573, 418] on div at bounding box center [413, 411] width 444 height 28
click at [635, 414] on icon at bounding box center [628, 410] width 13 height 13
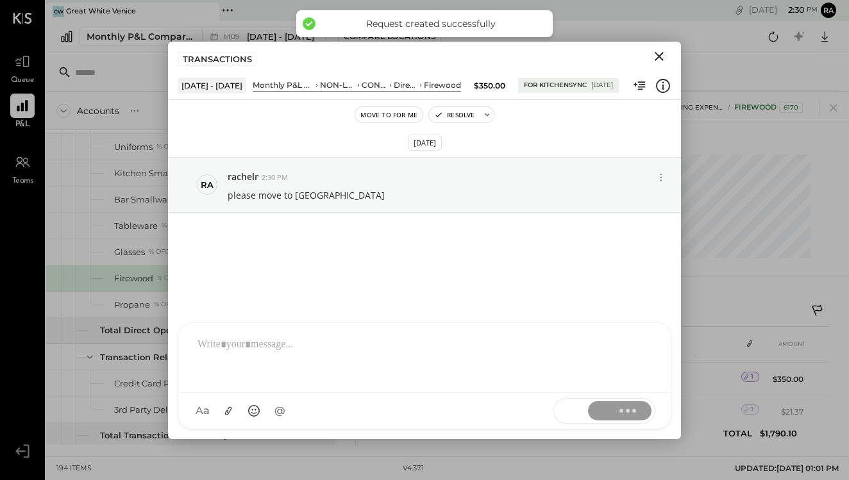
click at [659, 55] on icon "Close" at bounding box center [659, 56] width 15 height 15
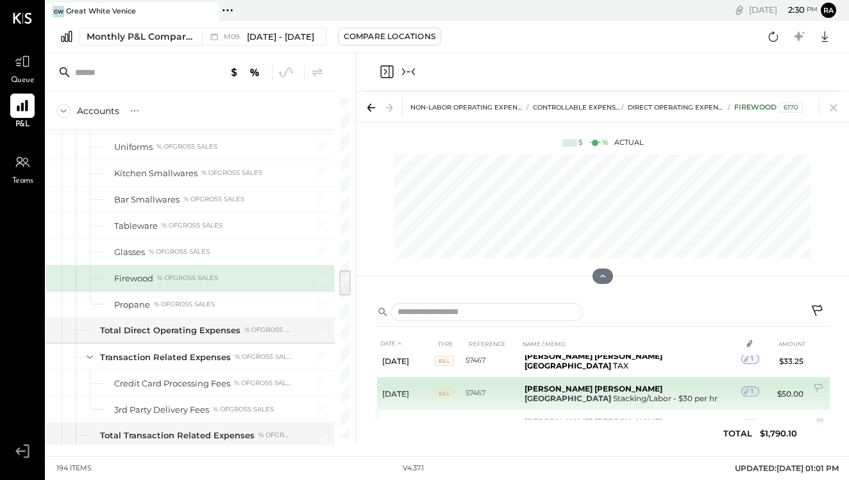
scroll to position [6, 0]
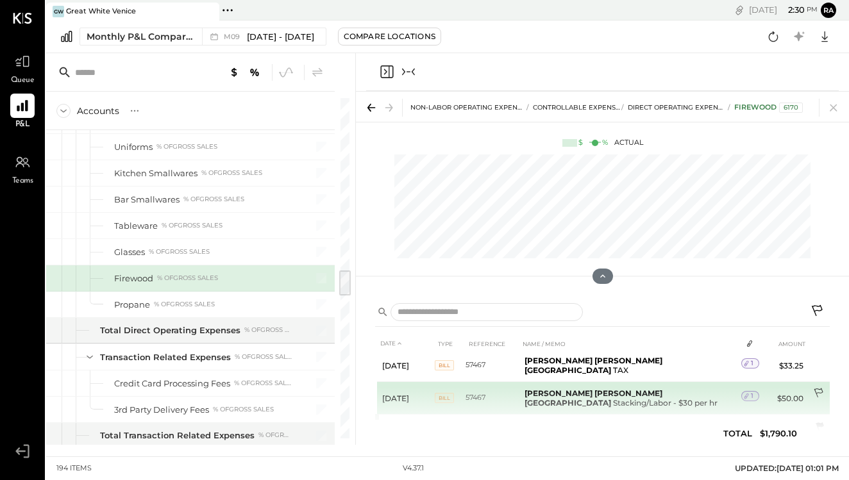
click at [815, 389] on icon at bounding box center [818, 394] width 9 height 10
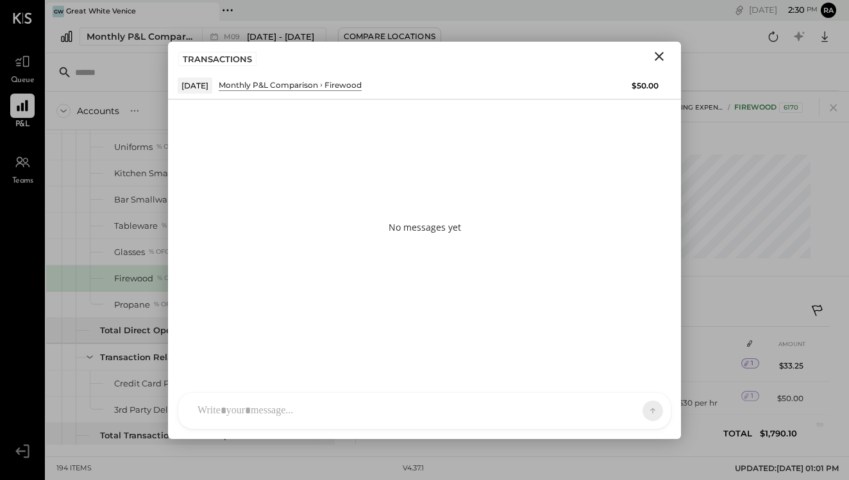
click at [573, 407] on div at bounding box center [413, 411] width 444 height 28
drag, startPoint x: 596, startPoint y: 468, endPoint x: 635, endPoint y: 411, distance: 68.3
click at [635, 411] on button at bounding box center [628, 410] width 47 height 19
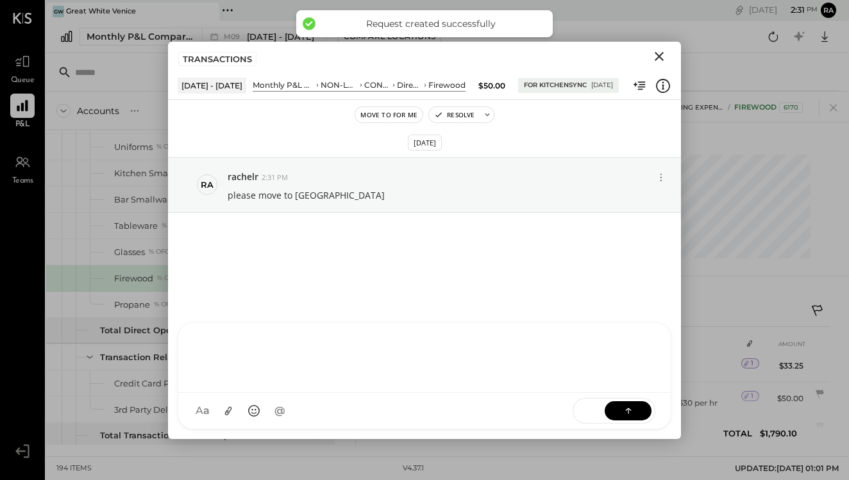
click at [660, 63] on icon "Close" at bounding box center [659, 56] width 15 height 15
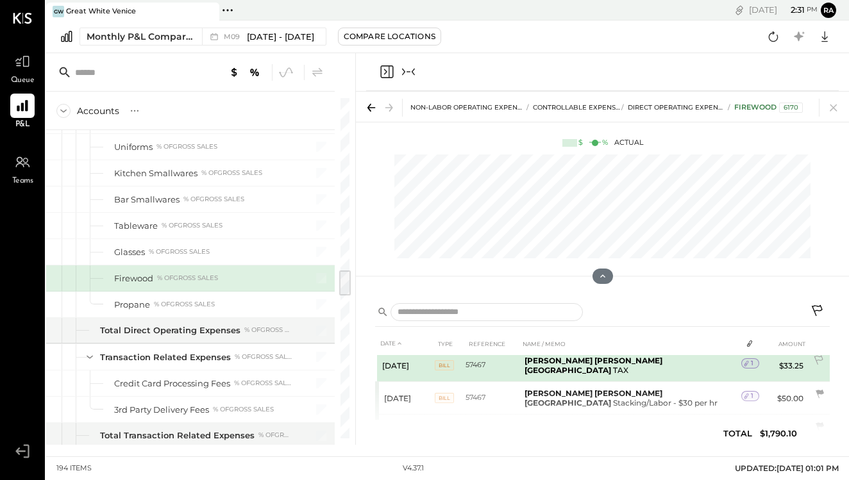
click at [746, 363] on icon at bounding box center [746, 363] width 9 height 9
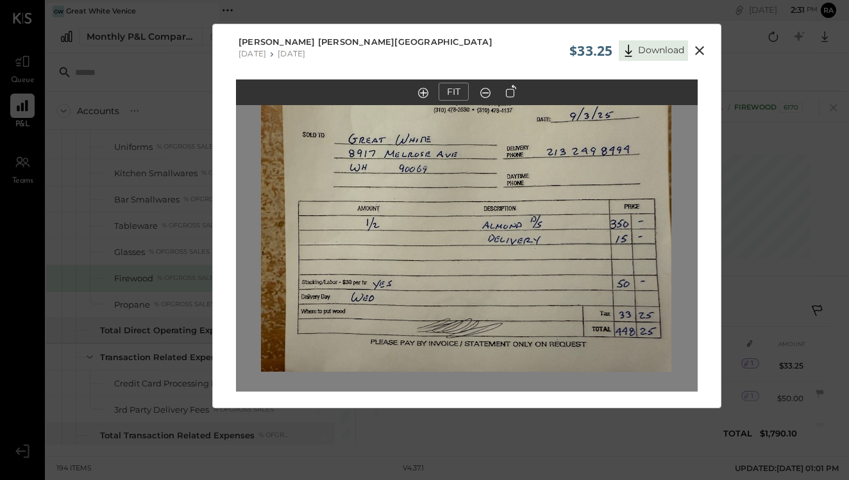
click at [696, 56] on icon at bounding box center [699, 50] width 15 height 15
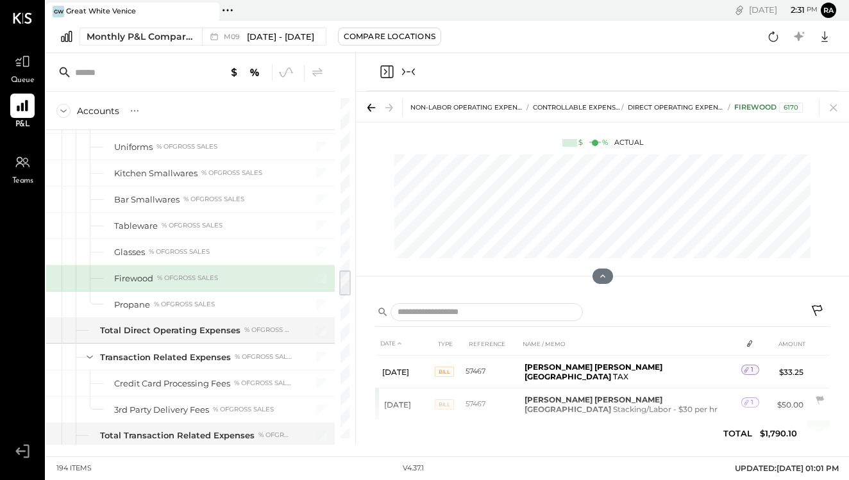
scroll to position [0, 0]
click at [411, 72] on icon "Collapse panel (e)" at bounding box center [408, 71] width 15 height 15
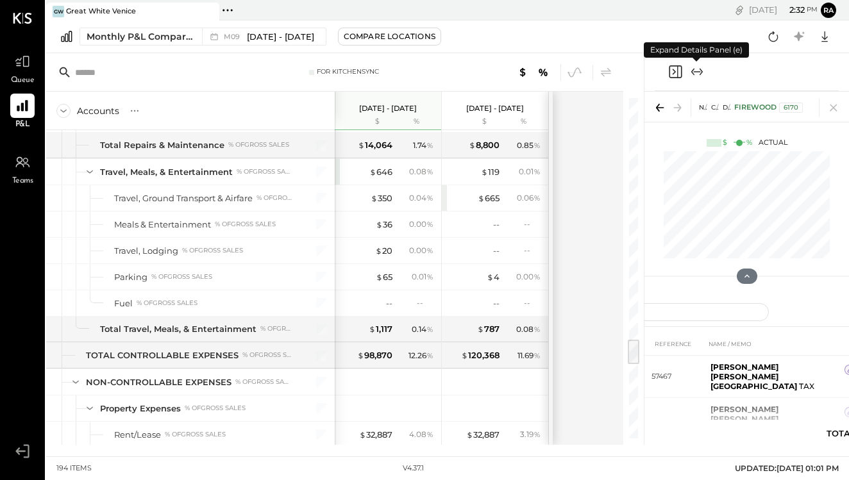
scroll to position [1445, 0]
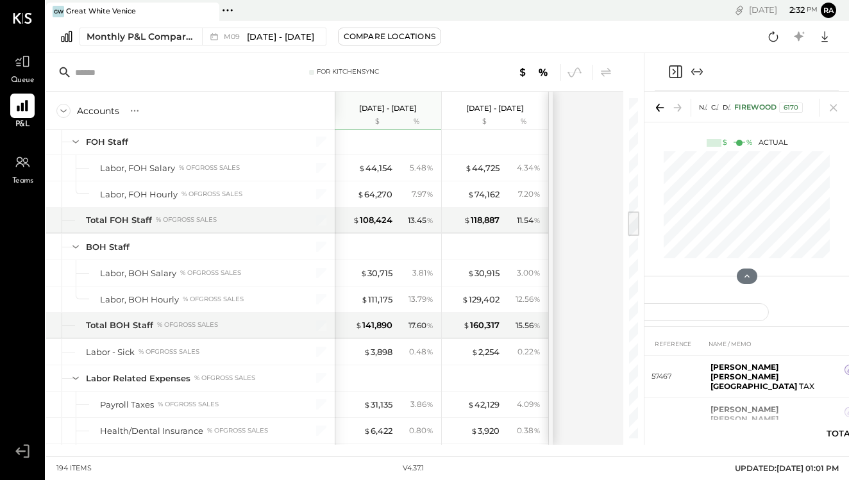
click at [843, 107] on div "NON-LABOR OPERATING EXPENSES CONTROLLABLE EXPENSES Direct Operating Expenses Fi…" at bounding box center [747, 107] width 205 height 30
click at [835, 107] on icon at bounding box center [834, 108] width 18 height 18
